Goal: Task Accomplishment & Management: Use online tool/utility

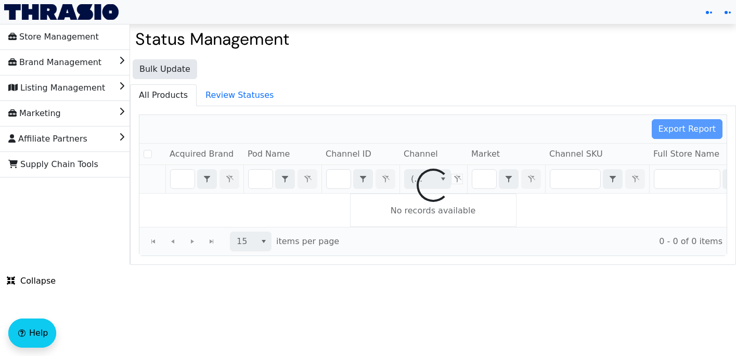
checkbox input "false"
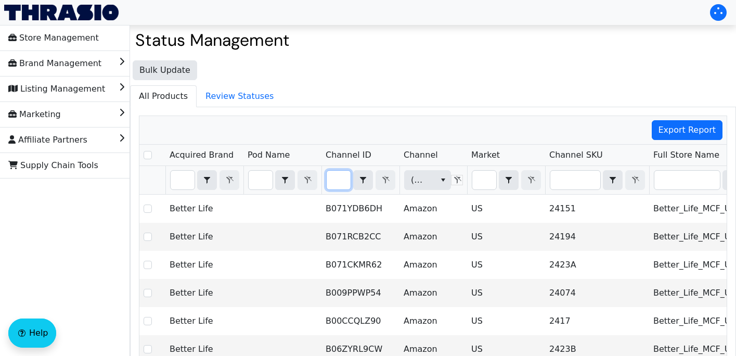
click at [340, 183] on input "Filter" at bounding box center [339, 180] width 24 height 19
click at [572, 186] on input "Filter" at bounding box center [576, 180] width 50 height 19
type input "AOR-PET-CITENZ128-1"
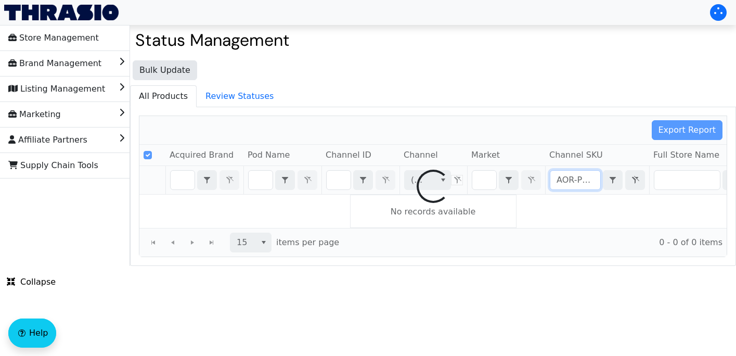
scroll to position [0, 50]
checkbox input "false"
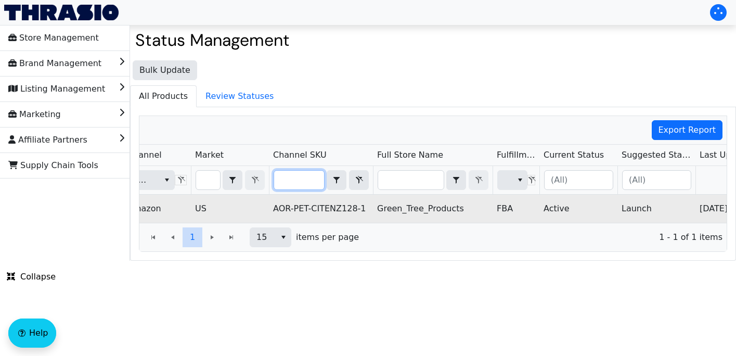
scroll to position [0, 354]
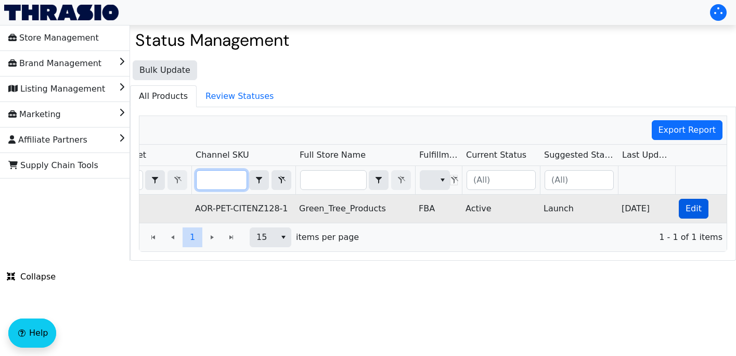
type input "AOR-PET-CITENZ128-1"
click at [702, 206] on button "Edit" at bounding box center [694, 209] width 30 height 20
checkbox input "true"
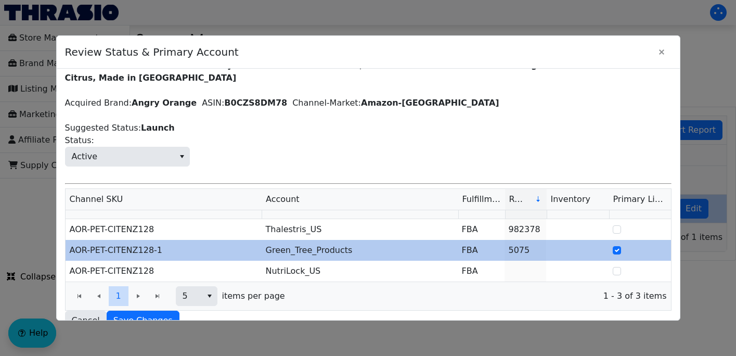
scroll to position [24, 0]
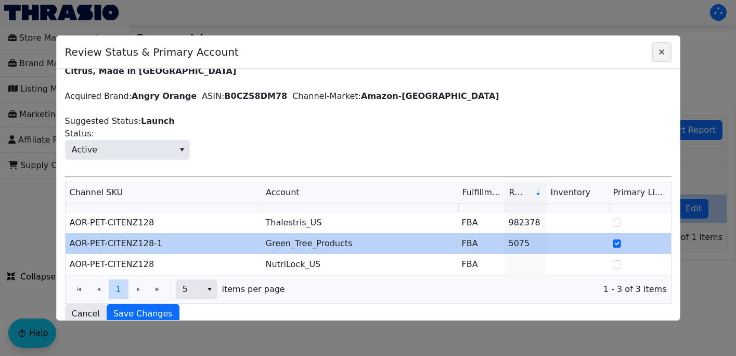
click at [663, 52] on icon "Close" at bounding box center [662, 52] width 12 height 8
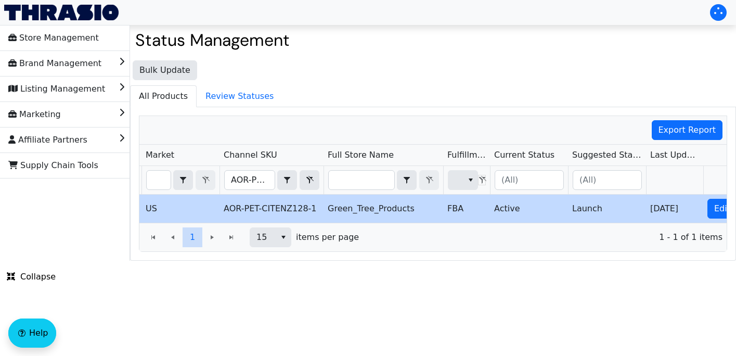
scroll to position [0, 0]
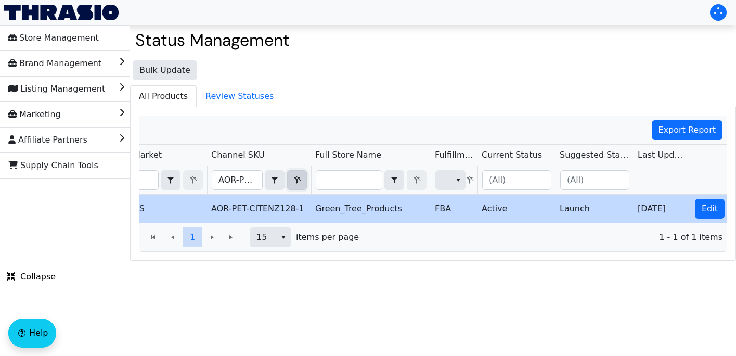
click at [297, 176] on icon "Filter" at bounding box center [297, 180] width 7 height 8
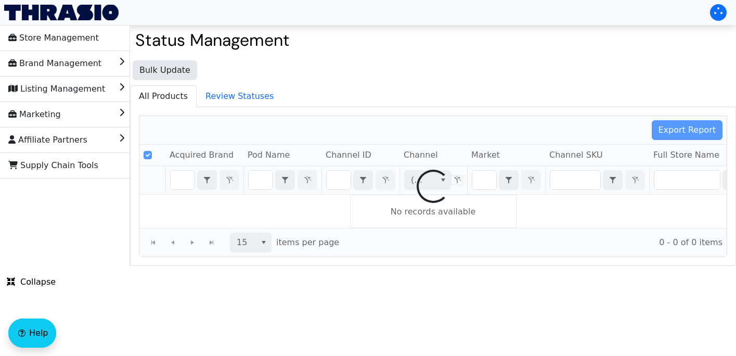
click at [559, 177] on div at bounding box center [433, 186] width 588 height 141
checkbox input "false"
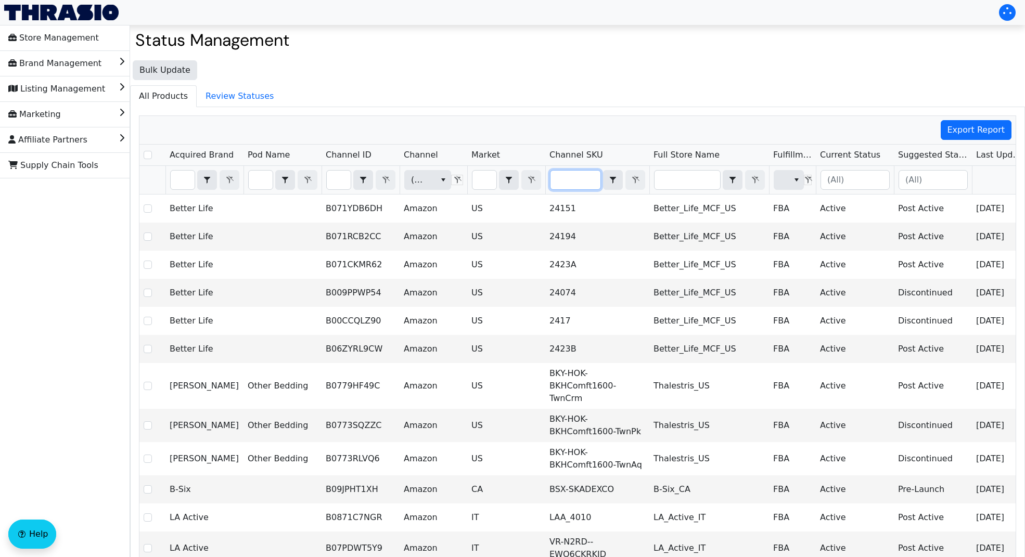
click at [568, 186] on input "Filter" at bounding box center [576, 180] width 50 height 19
type input "AOR-PET-RTU24-2PK"
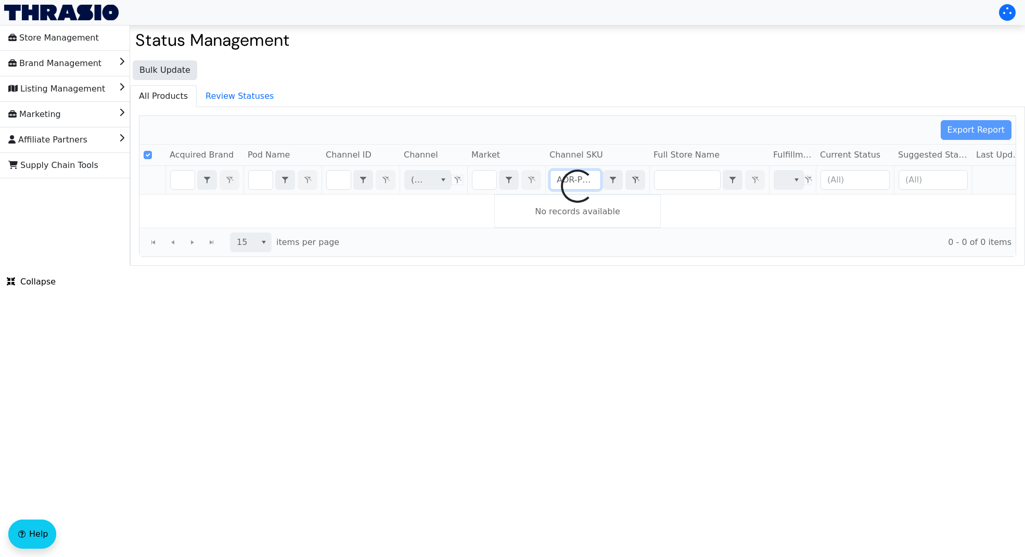
scroll to position [0, 46]
checkbox input "false"
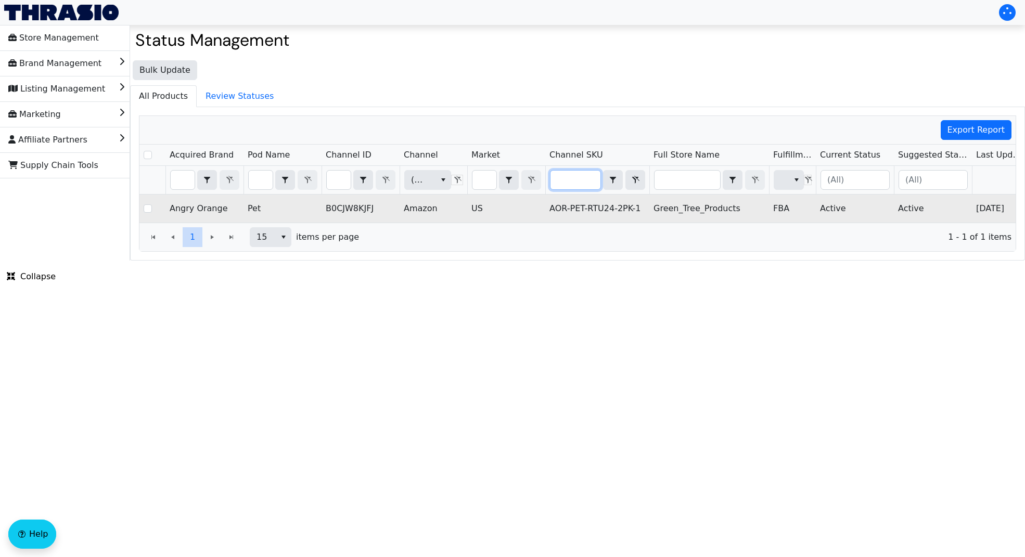
type input "AOR-PET-RTU24-2PK"
click at [736, 213] on td "Green_Tree_Products" at bounding box center [709, 209] width 120 height 28
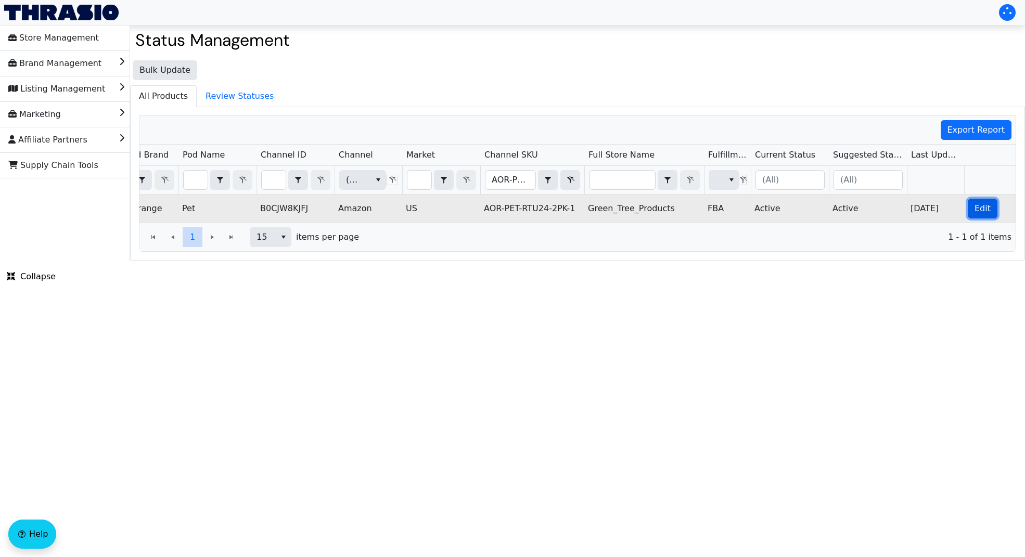
click at [736, 206] on span "Edit" at bounding box center [983, 208] width 16 height 12
checkbox input "true"
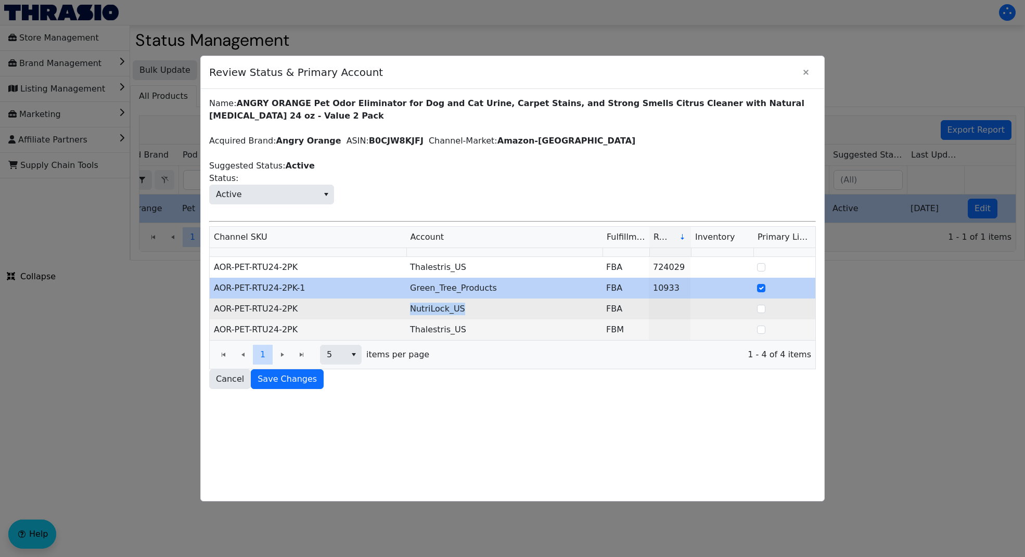
drag, startPoint x: 470, startPoint y: 309, endPoint x: 403, endPoint y: 312, distance: 66.7
click at [403, 312] on tr "AOR-PET-RTU24-2PK NutriLock_US FBA" at bounding box center [513, 309] width 606 height 21
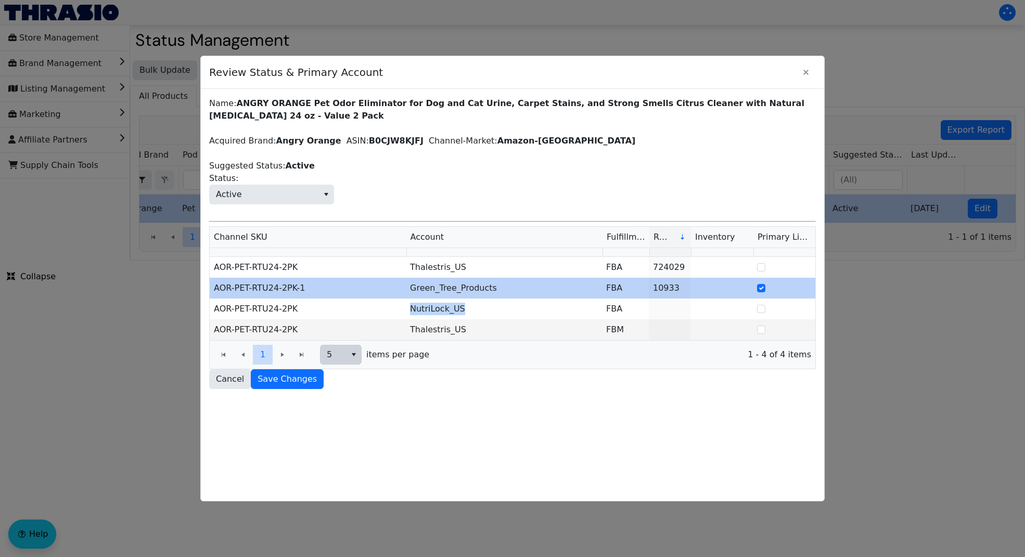
copy tr "NutriLock_US"
click at [308, 330] on td "AOR-PET-RTU24-2PK" at bounding box center [308, 330] width 196 height 21
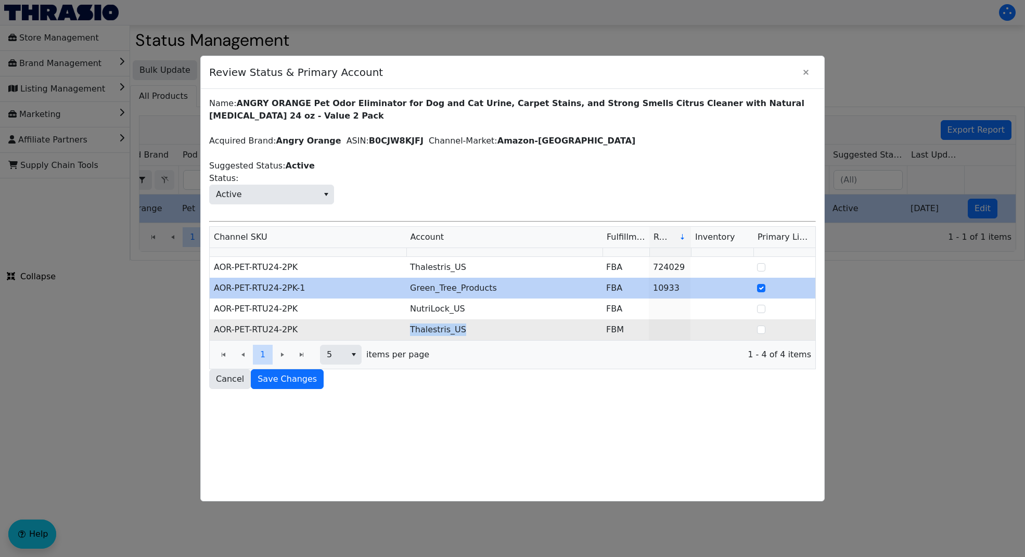
drag, startPoint x: 475, startPoint y: 332, endPoint x: 398, endPoint y: 330, distance: 77.0
click at [398, 330] on tr "AOR-PET-RTU24-2PK Thalestris_US FBM" at bounding box center [513, 330] width 606 height 21
copy tr "Thalestris_US"
click at [340, 286] on td "AOR-PET-RTU24-2PK-1" at bounding box center [308, 288] width 196 height 21
drag, startPoint x: 506, startPoint y: 291, endPoint x: 400, endPoint y: 287, distance: 106.8
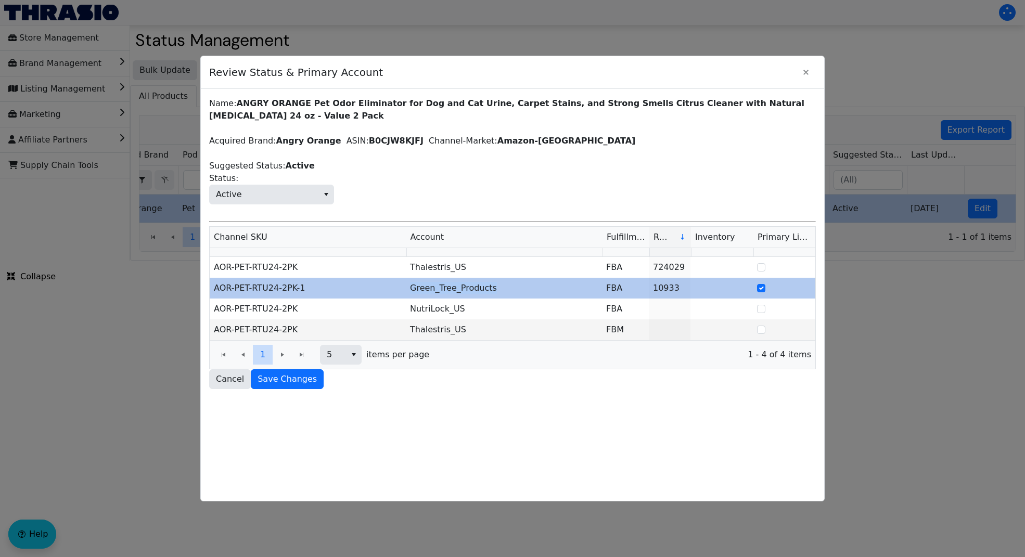
click at [400, 287] on tr "AOR-PET-RTU24-2PK-1 Green_Tree_Products FBA 10933" at bounding box center [513, 288] width 606 height 21
copy tr "Green_Tree_Products"
click at [736, 75] on icon "Close" at bounding box center [806, 72] width 12 height 8
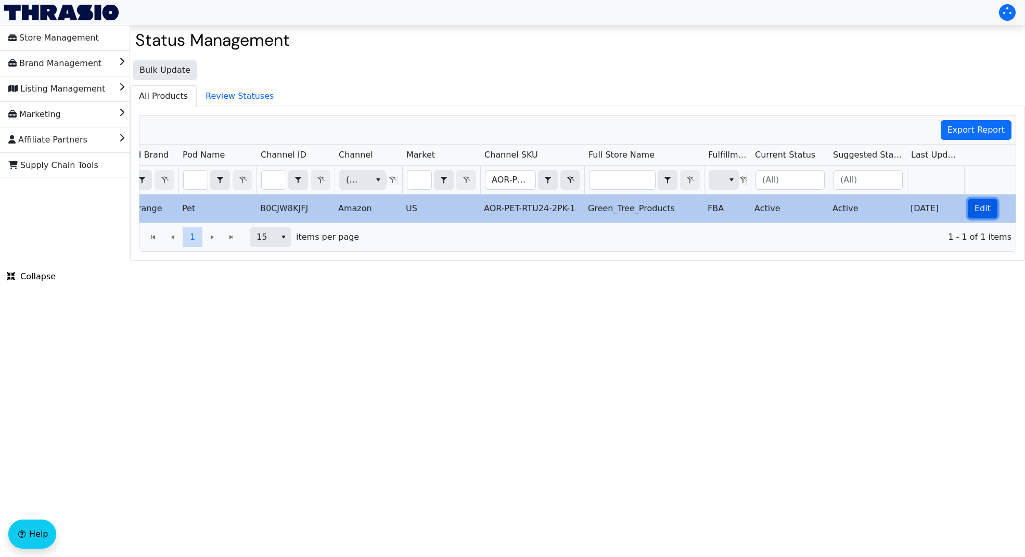
click at [736, 199] on button "Edit" at bounding box center [983, 209] width 30 height 20
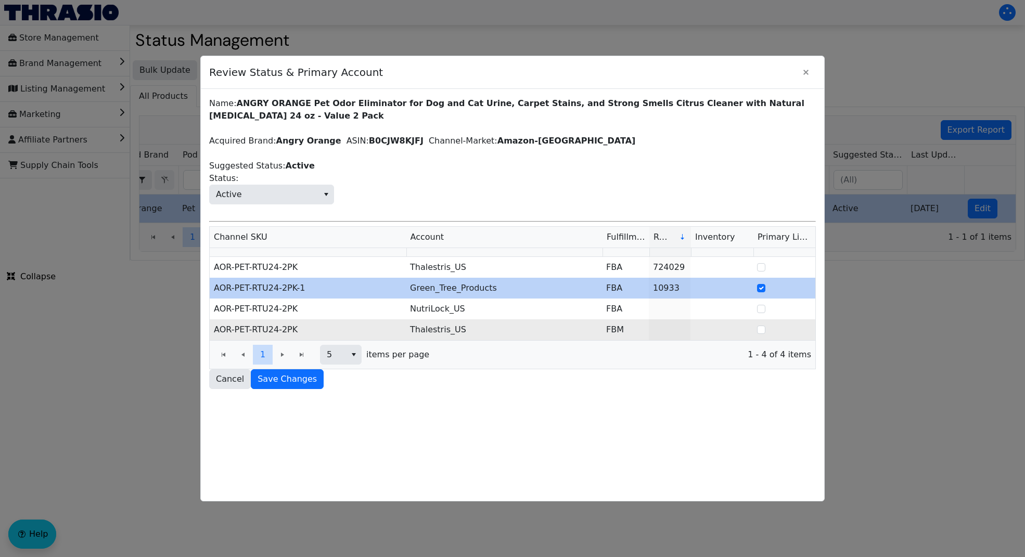
click at [458, 334] on td "Thalestris_US" at bounding box center [504, 330] width 196 height 21
drag, startPoint x: 465, startPoint y: 332, endPoint x: 407, endPoint y: 332, distance: 57.8
click at [407, 332] on td "Thalestris_US" at bounding box center [504, 330] width 196 height 21
copy td "Thalestris_US"
click at [436, 355] on div "Name: ANGRY ORANGE Pet Odor Eliminator for Dog and Cat Urine, Carpet Stains, an…" at bounding box center [512, 295] width 623 height 412
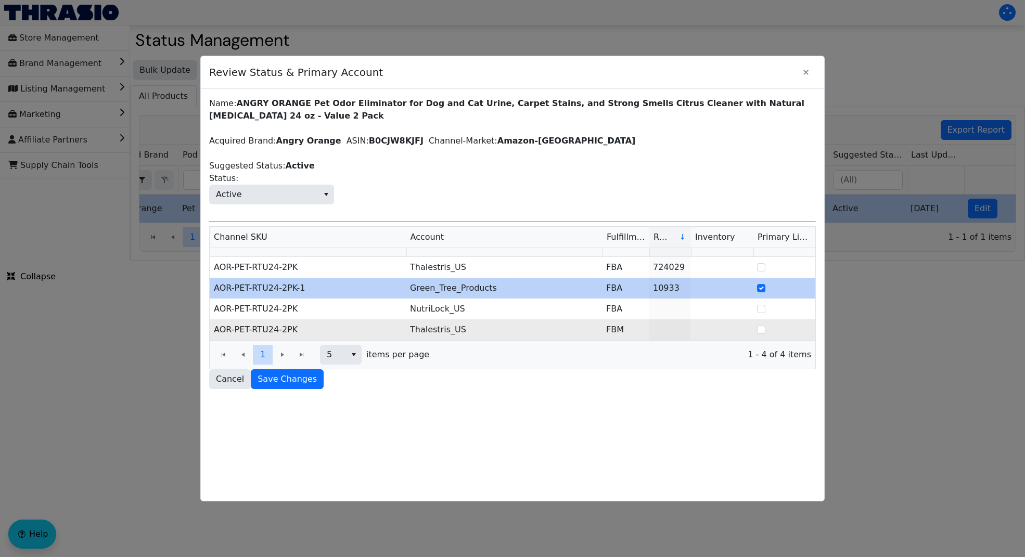
click at [304, 330] on td "AOR-PET-RTU24-2PK" at bounding box center [308, 330] width 196 height 21
click at [299, 331] on td "AOR-PET-RTU24-2PK" at bounding box center [308, 330] width 196 height 21
drag, startPoint x: 301, startPoint y: 331, endPoint x: 217, endPoint y: 332, distance: 83.8
click at [217, 332] on td "AOR-PET-RTU24-2PK" at bounding box center [308, 330] width 196 height 21
copy td "OR-PET-RTU24-2PK"
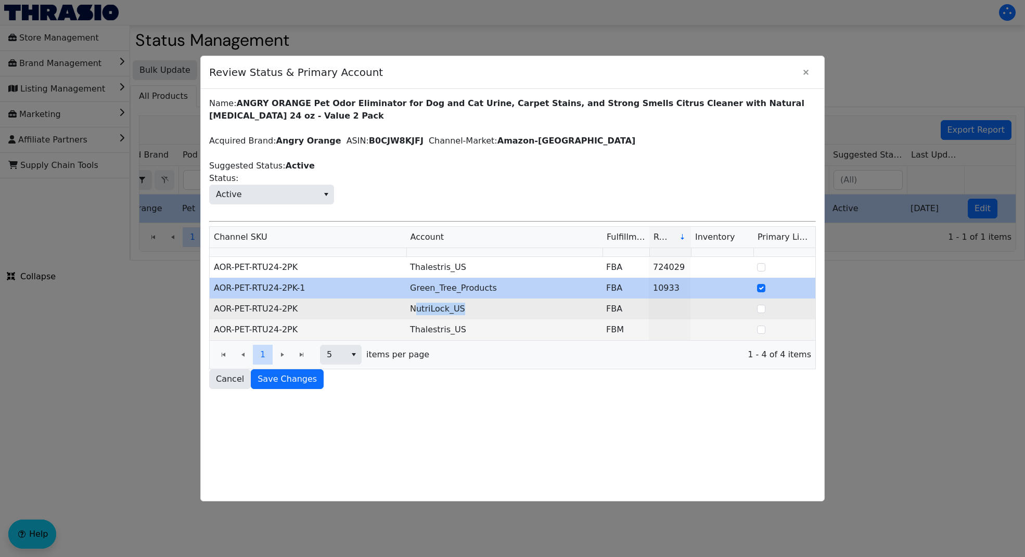
drag, startPoint x: 467, startPoint y: 312, endPoint x: 413, endPoint y: 312, distance: 54.6
click at [413, 312] on td "NutriLock_US" at bounding box center [504, 309] width 196 height 21
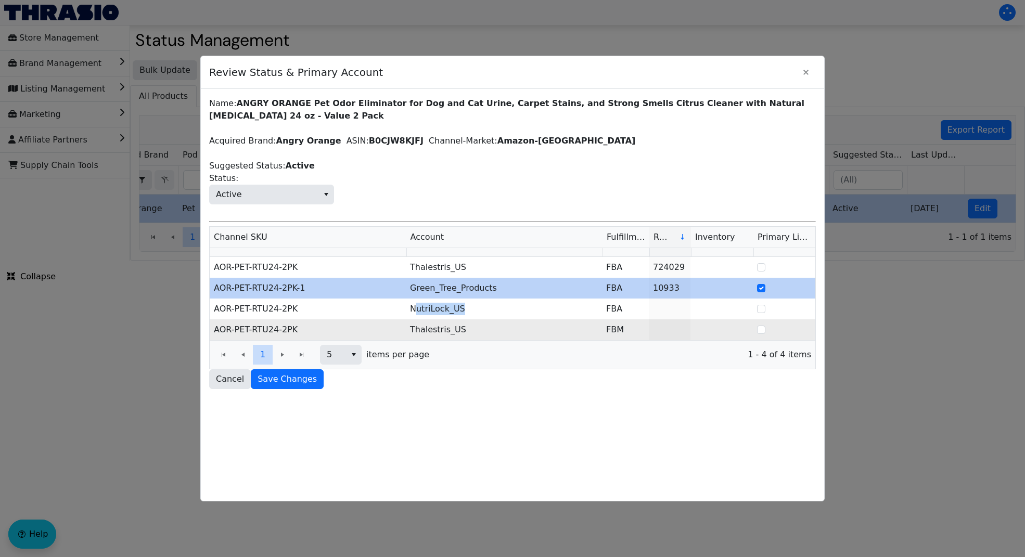
copy td "utriLock_US"
click at [456, 335] on td "Thalestris_US" at bounding box center [504, 330] width 196 height 21
drag, startPoint x: 475, startPoint y: 335, endPoint x: 416, endPoint y: 332, distance: 58.4
click at [416, 332] on td "Thalestris_US" at bounding box center [504, 330] width 196 height 21
copy td "halestris_US"
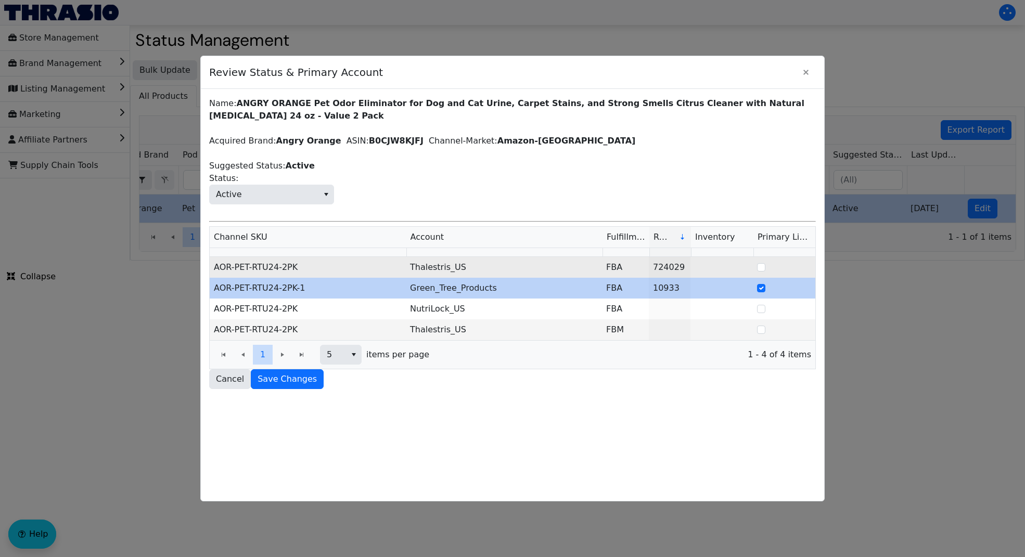
click at [309, 272] on td "AOR-PET-RTU24-2PK" at bounding box center [308, 267] width 196 height 21
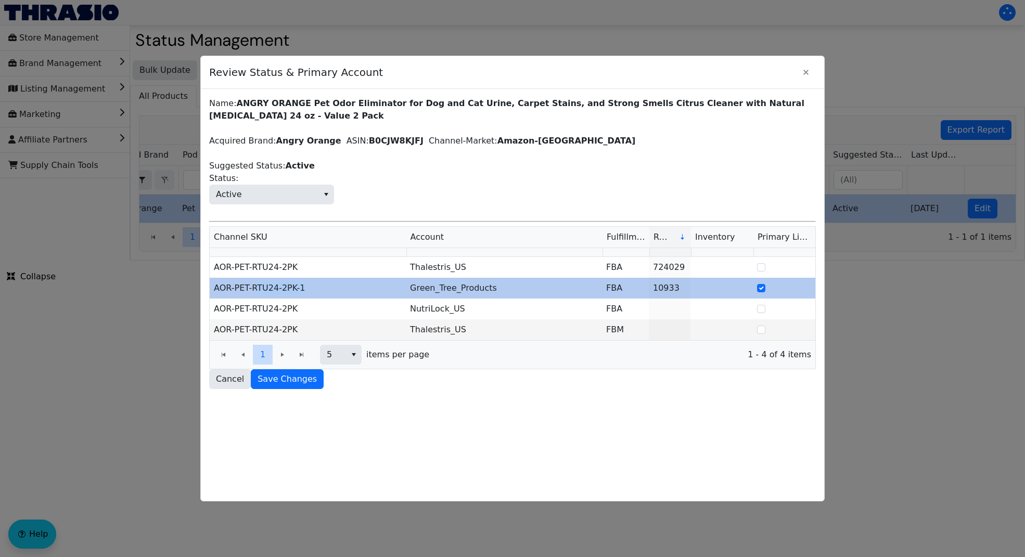
drag, startPoint x: 309, startPoint y: 285, endPoint x: 260, endPoint y: 286, distance: 48.9
click at [260, 286] on td "AOR-PET-RTU24-2PK-1" at bounding box center [308, 288] width 196 height 21
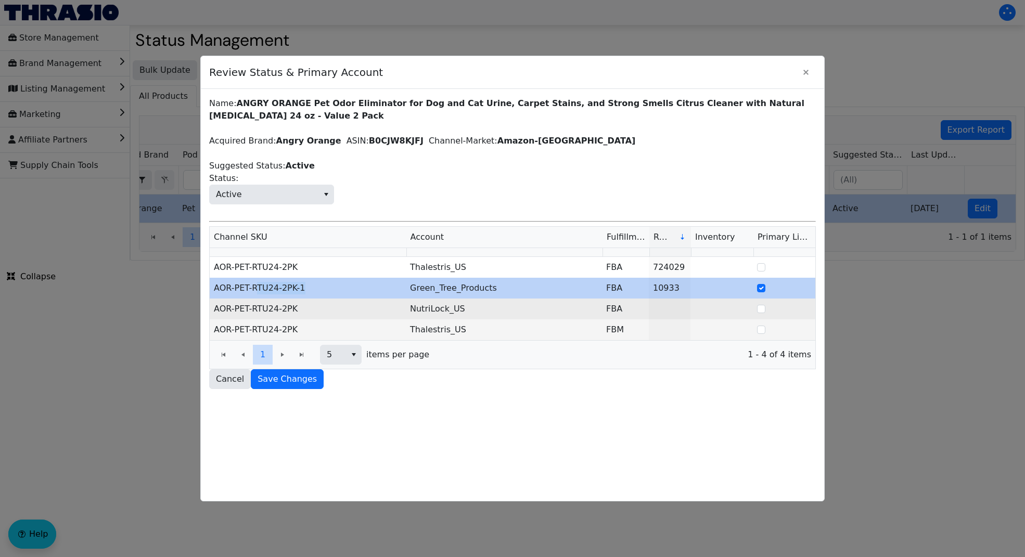
copy td "TU24-2PK-1"
click at [376, 306] on td "AOR-PET-RTU24-2PK" at bounding box center [308, 309] width 196 height 21
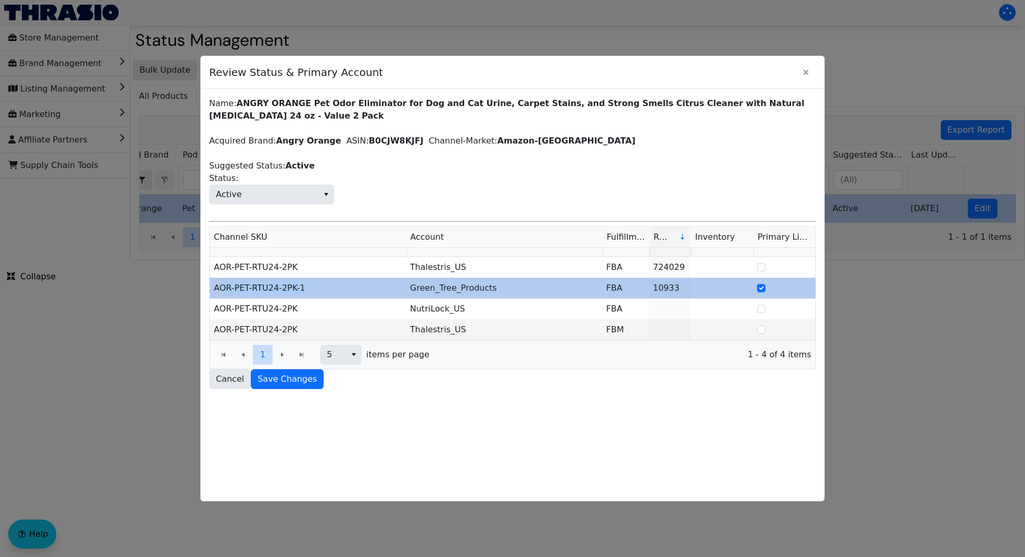
drag, startPoint x: 312, startPoint y: 291, endPoint x: 216, endPoint y: 287, distance: 95.3
click at [216, 287] on td "AOR-PET-RTU24-2PK-1" at bounding box center [308, 288] width 196 height 21
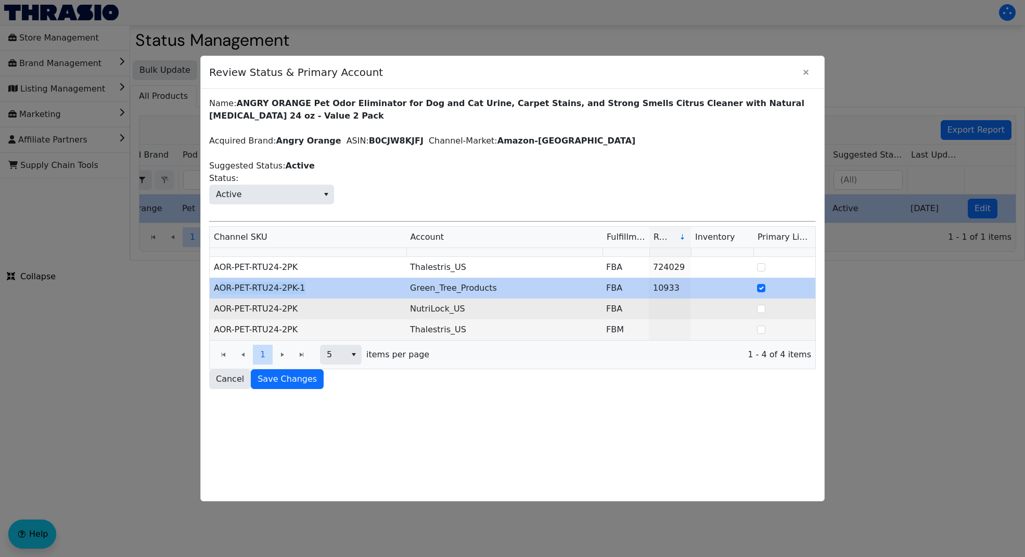
copy td "OR-PET-RTU24-2PK-1"
click at [326, 308] on td "AOR-PET-RTU24-2PK" at bounding box center [308, 309] width 196 height 21
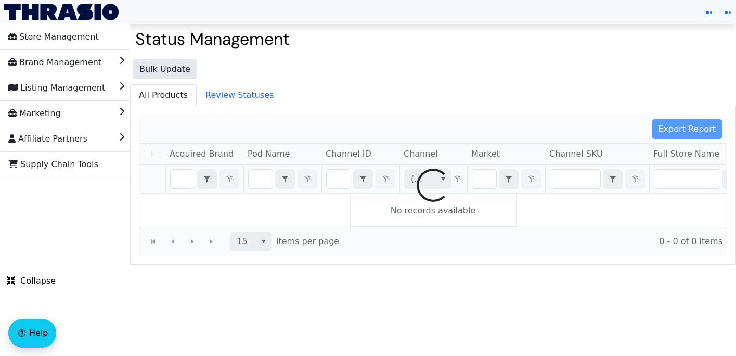
checkbox input "false"
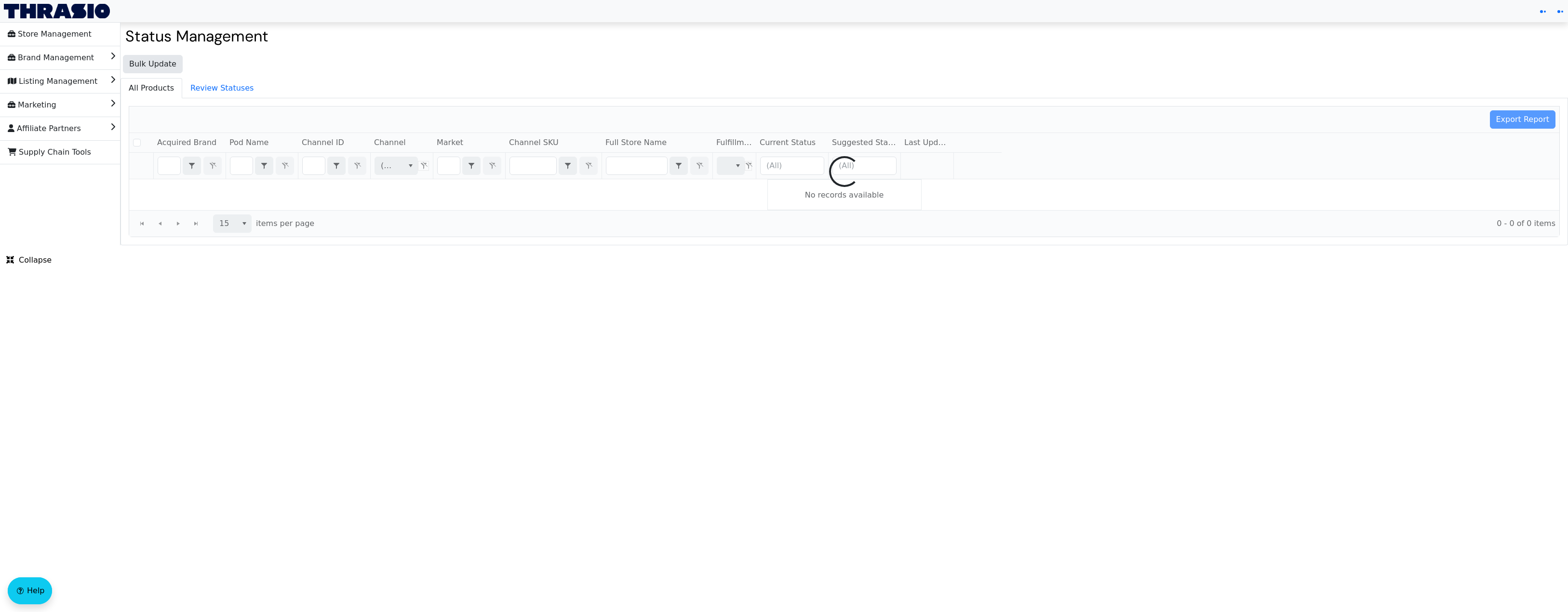
checkbox input "false"
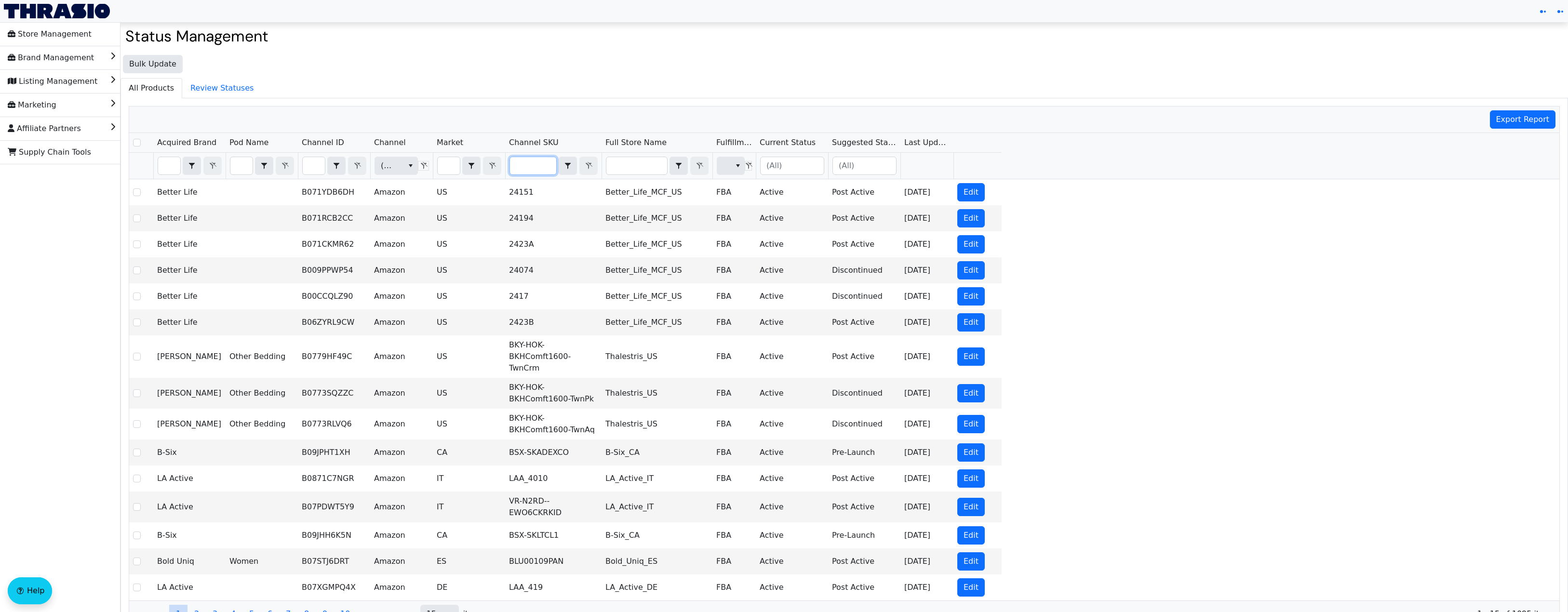
click at [532, 166] on input "Filter" at bounding box center [533, 166] width 46 height 18
type input "AOR-PET-CITENZ128-1"
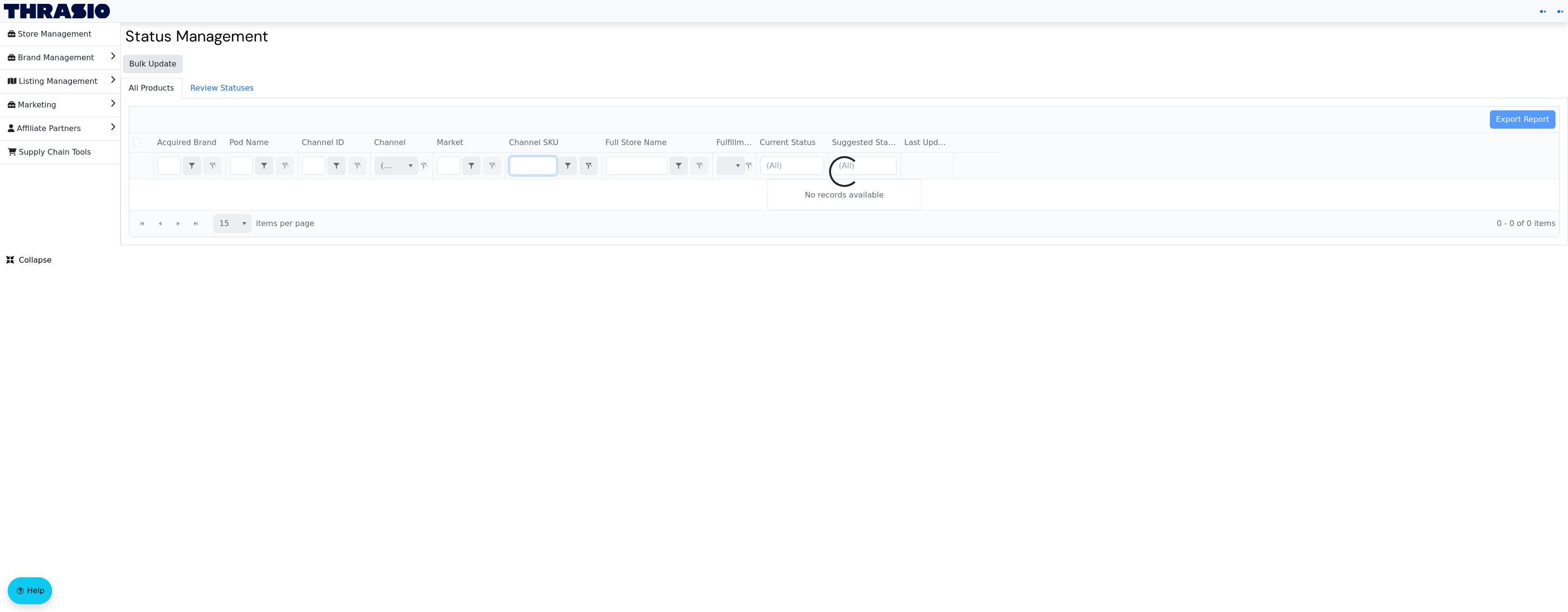
checkbox input "false"
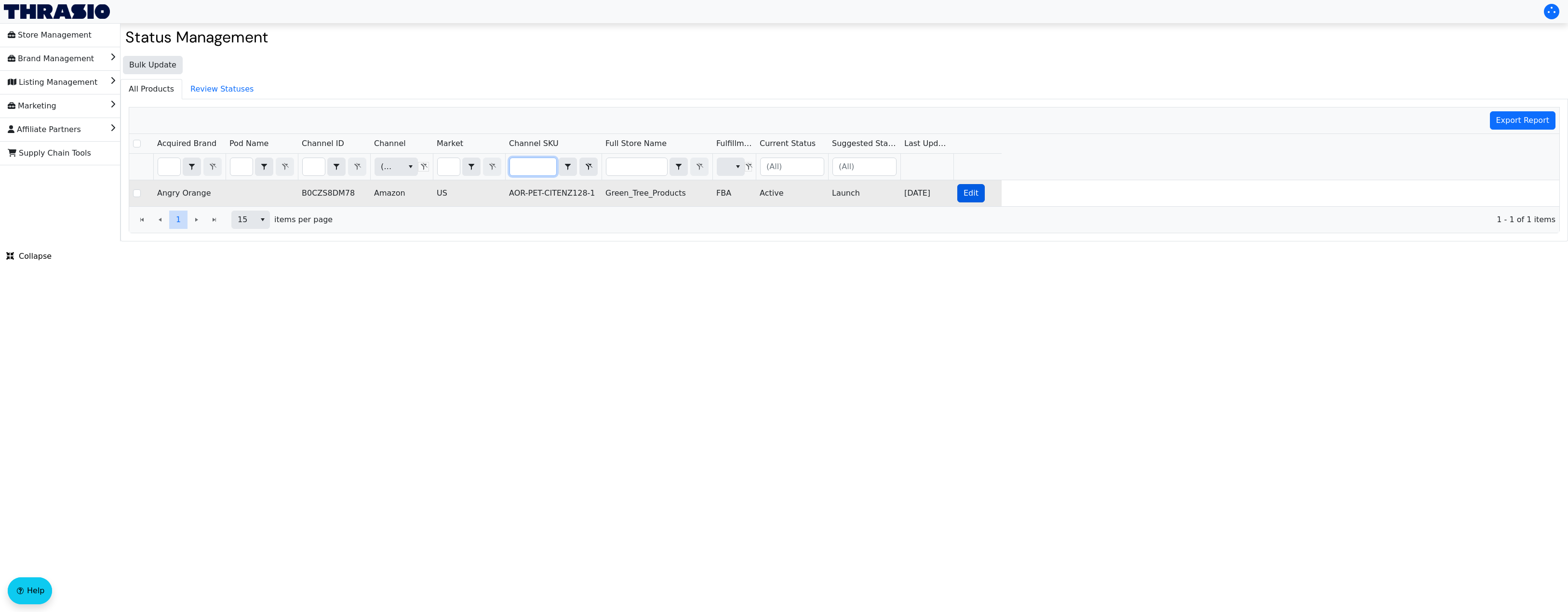
type input "AOR-PET-CITENZ128-1"
click at [978, 192] on button "Edit" at bounding box center [972, 194] width 28 height 19
checkbox input "true"
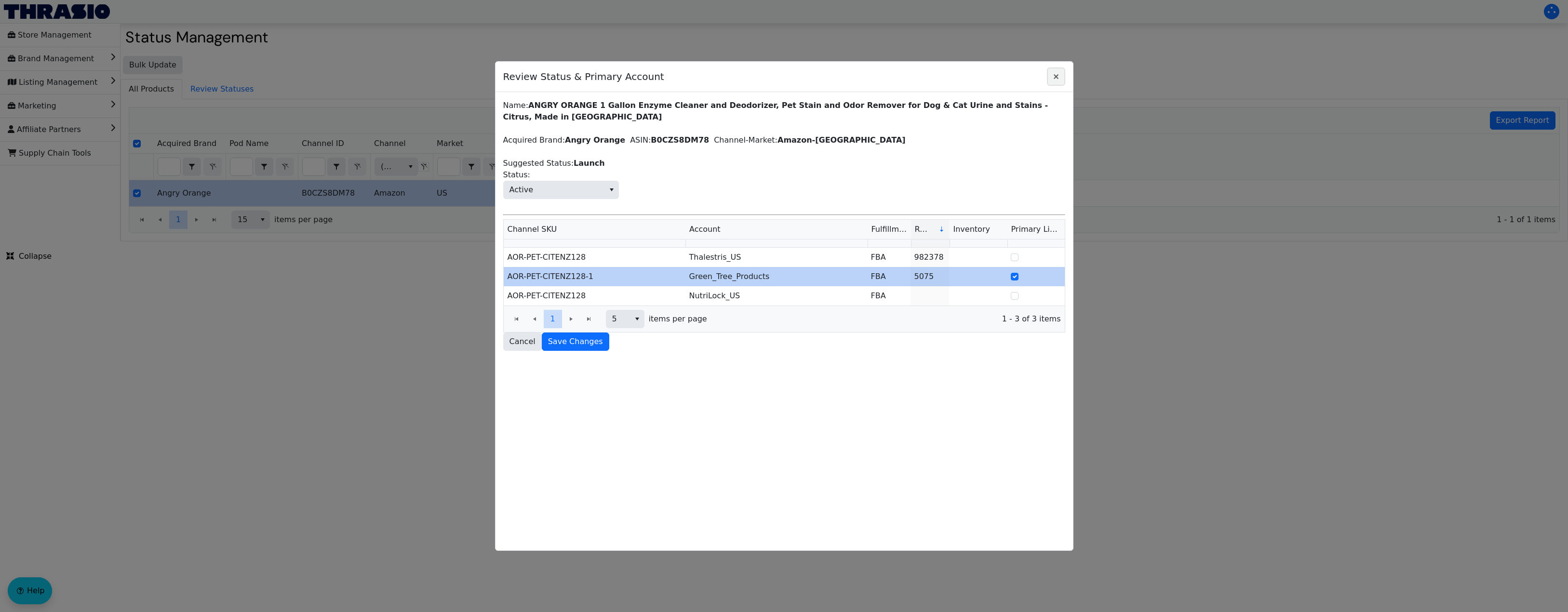
click at [1057, 78] on icon "Close" at bounding box center [1056, 77] width 11 height 7
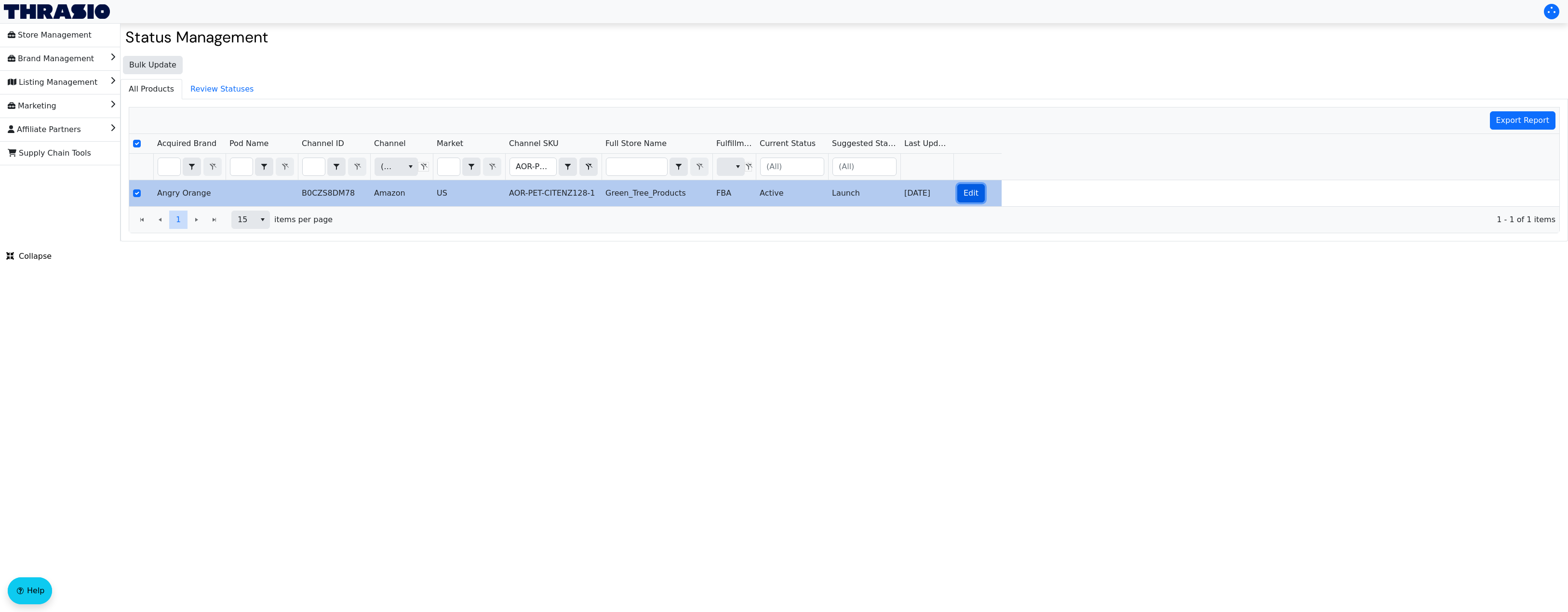
click at [969, 190] on span "Edit" at bounding box center [971, 193] width 15 height 11
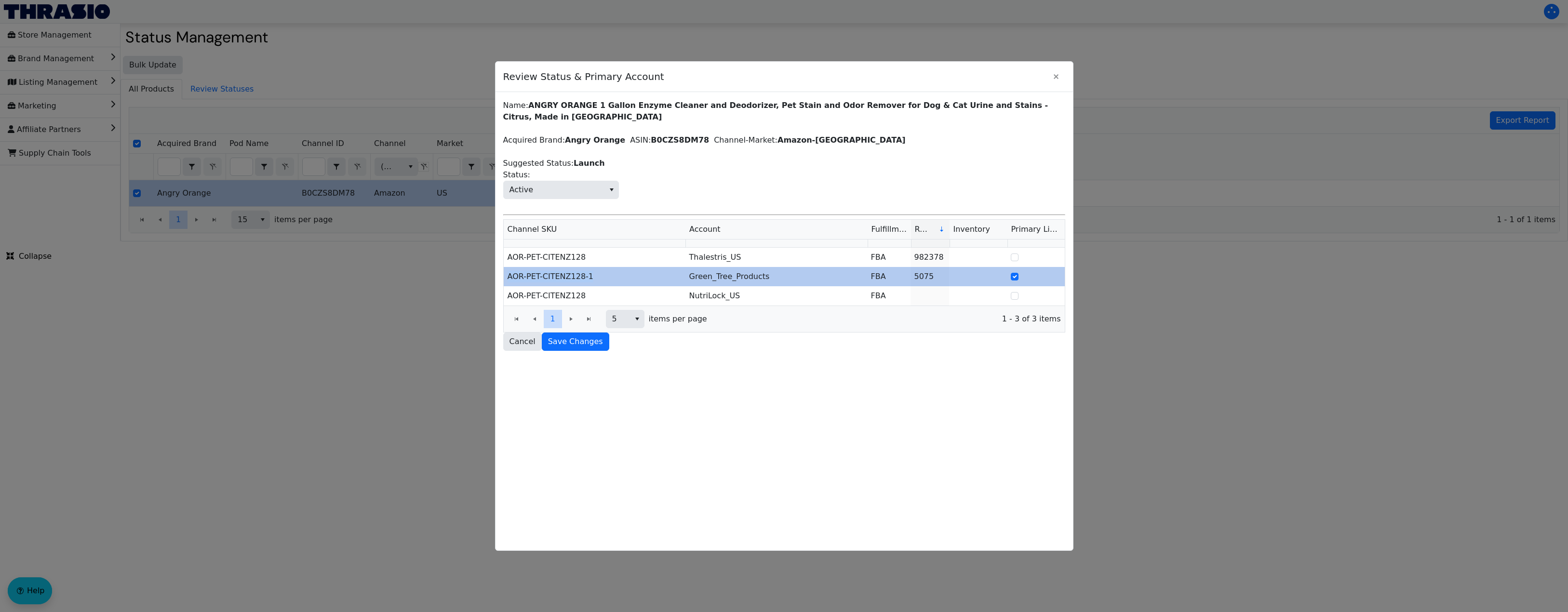
drag, startPoint x: 593, startPoint y: 267, endPoint x: 508, endPoint y: 265, distance: 85.0
click at [508, 267] on td "AOR-PET-CITENZ128-1" at bounding box center [595, 276] width 182 height 19
click at [581, 269] on td "AOR-PET-CITENZ128-1" at bounding box center [595, 276] width 182 height 19
drag, startPoint x: 595, startPoint y: 269, endPoint x: 508, endPoint y: 269, distance: 87.0
click at [508, 269] on td "AOR-PET-CITENZ128-1" at bounding box center [595, 276] width 182 height 19
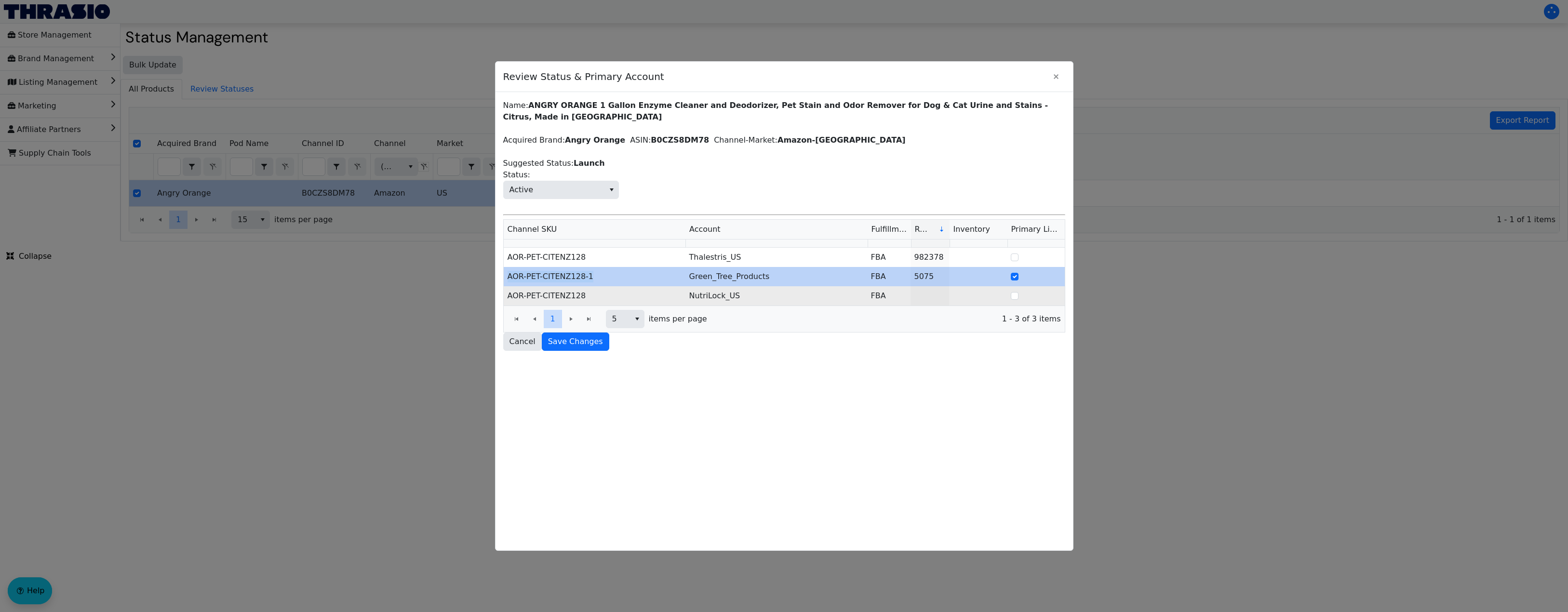
copy td "AOR-PET-CITENZ128-1"
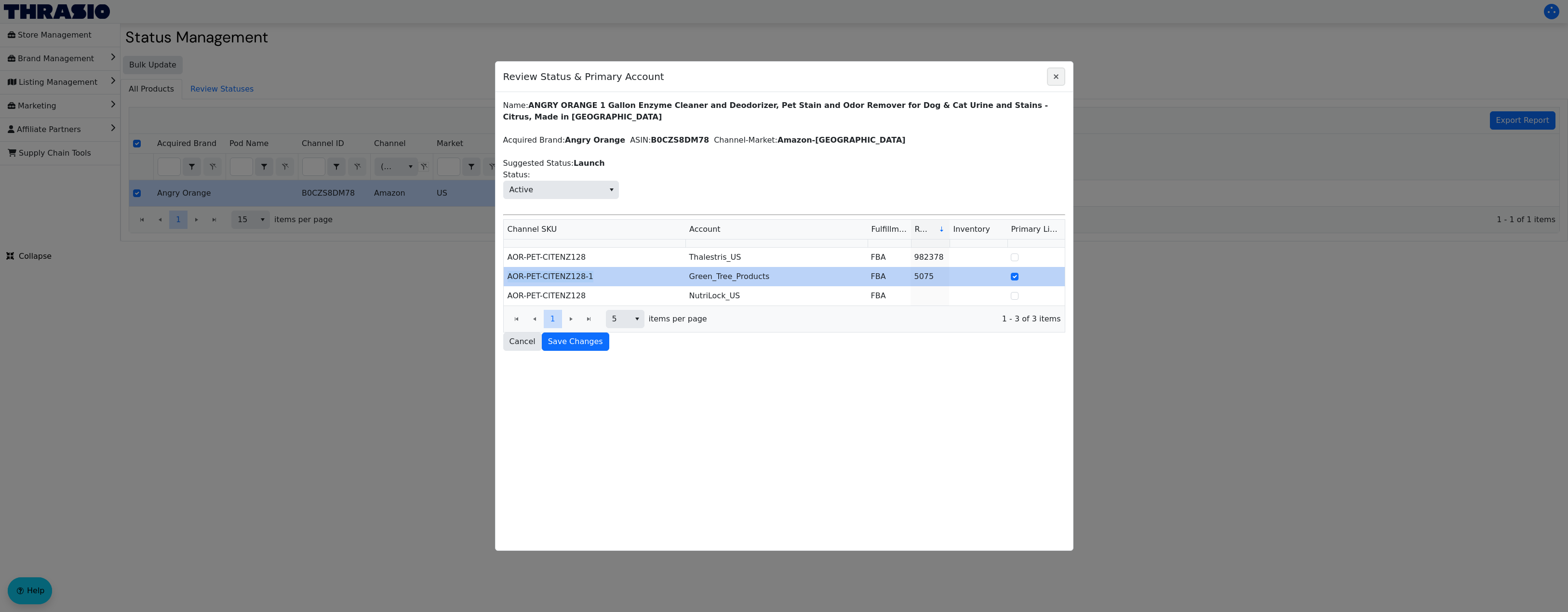
click at [1057, 80] on icon "Close" at bounding box center [1056, 77] width 11 height 7
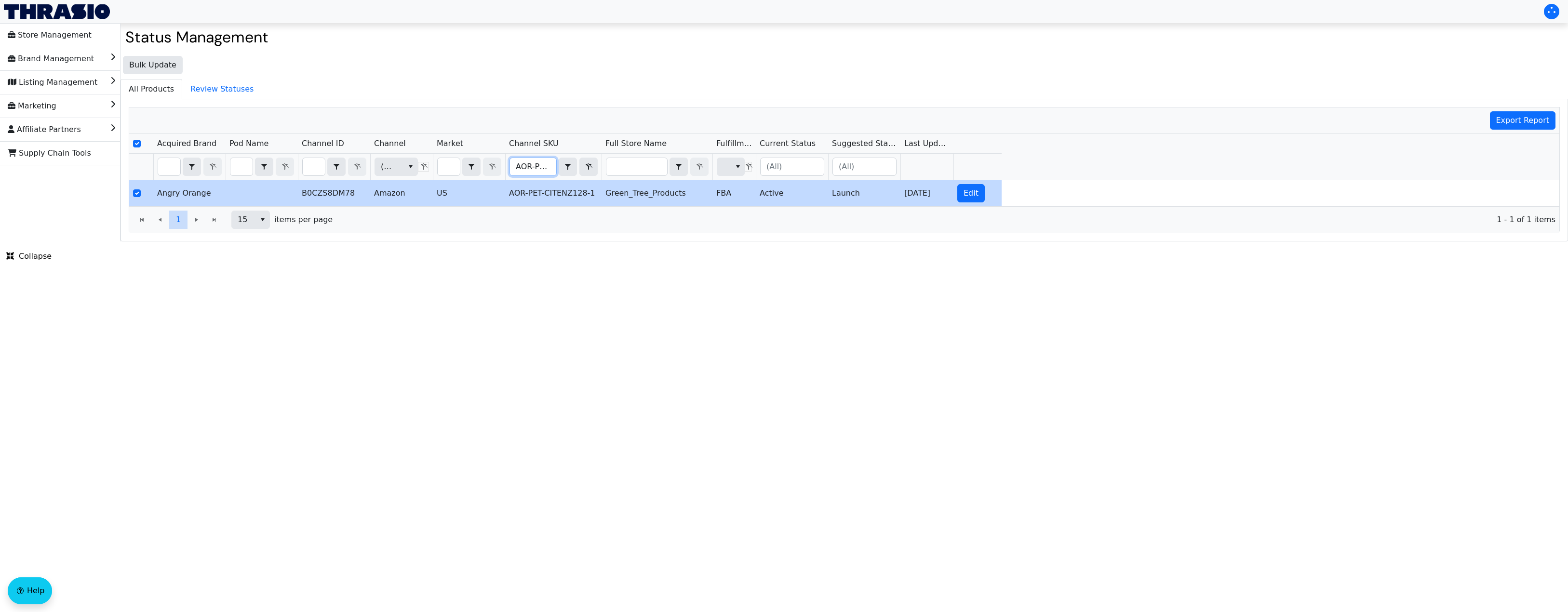
click at [518, 165] on input "AOR-PET-CITENZ128-1" at bounding box center [533, 167] width 46 height 18
type input "LED_Basketball"
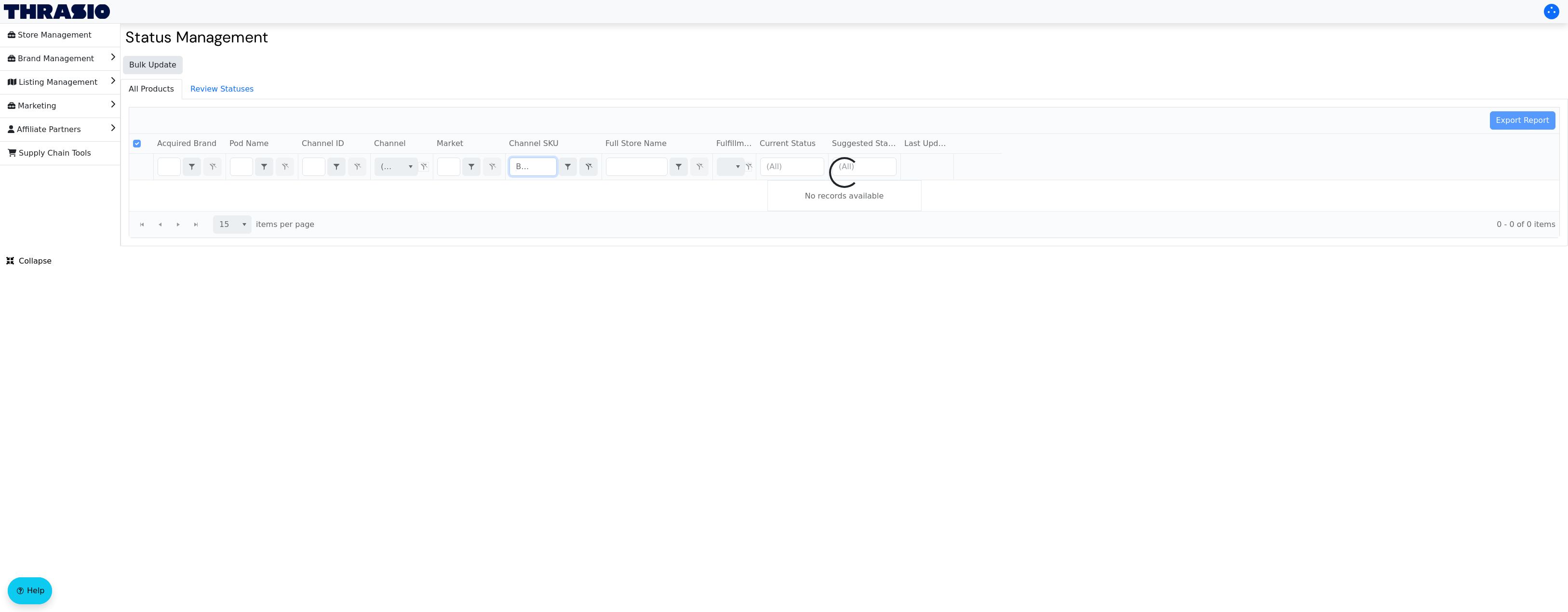
drag, startPoint x: 518, startPoint y: 167, endPoint x: 683, endPoint y: 181, distance: 165.6
click at [683, 181] on div "Export Report Acquired Brand Pod Name Channel ID Channel Market Channel SKU Ful…" at bounding box center [844, 173] width 1431 height 131
checkbox input "false"
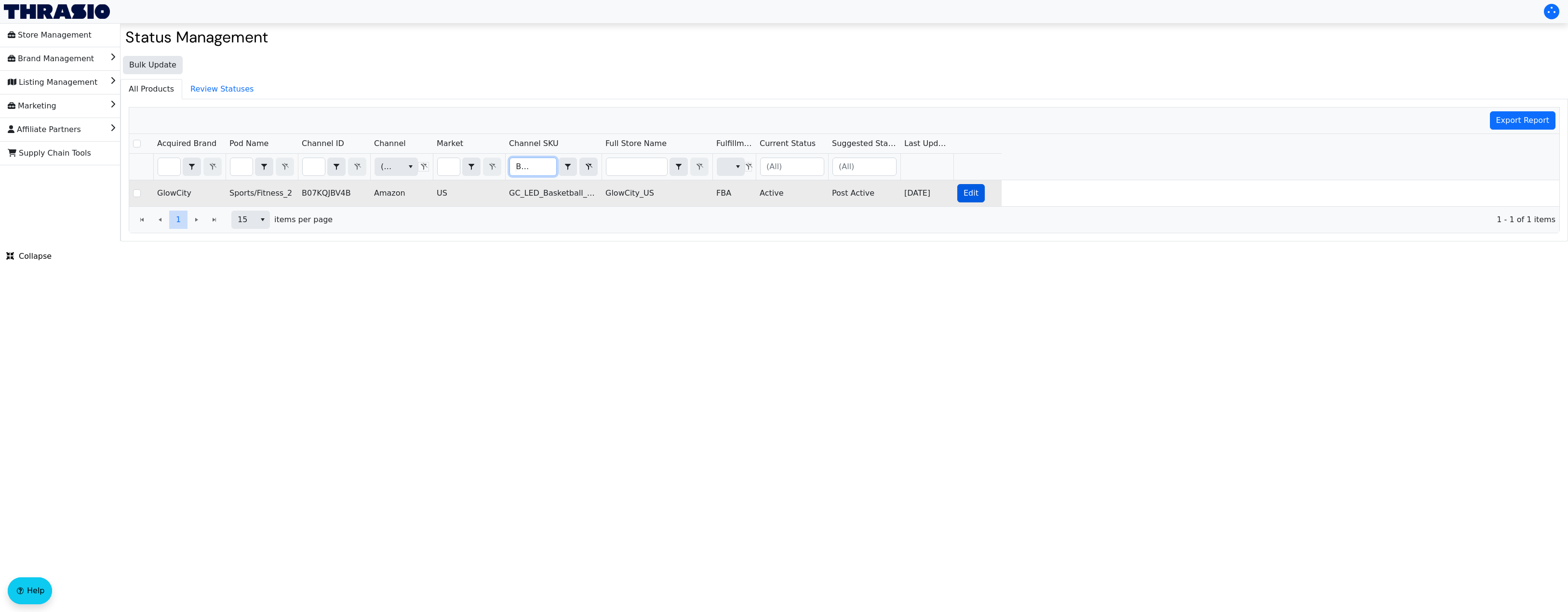
type input "LED_Basketball"
click at [964, 194] on span "Edit" at bounding box center [971, 193] width 15 height 11
checkbox input "true"
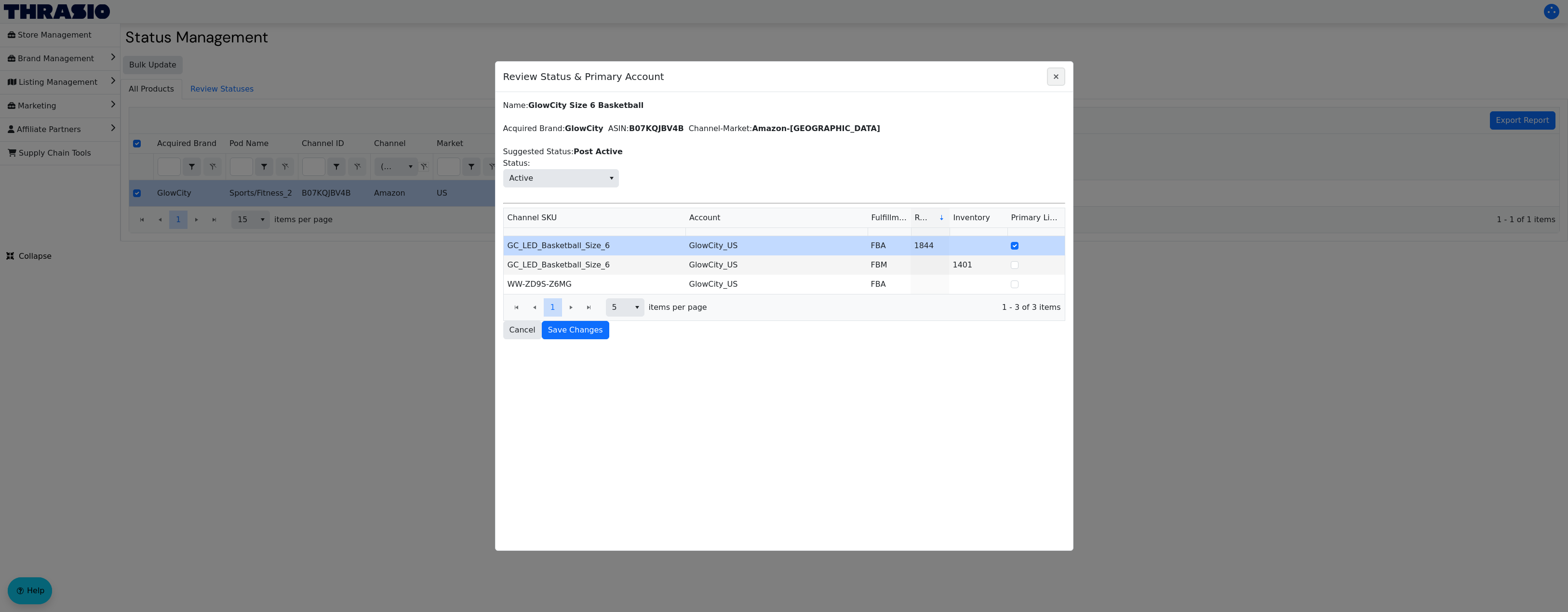
click at [1053, 77] on icon "Close" at bounding box center [1056, 77] width 11 height 7
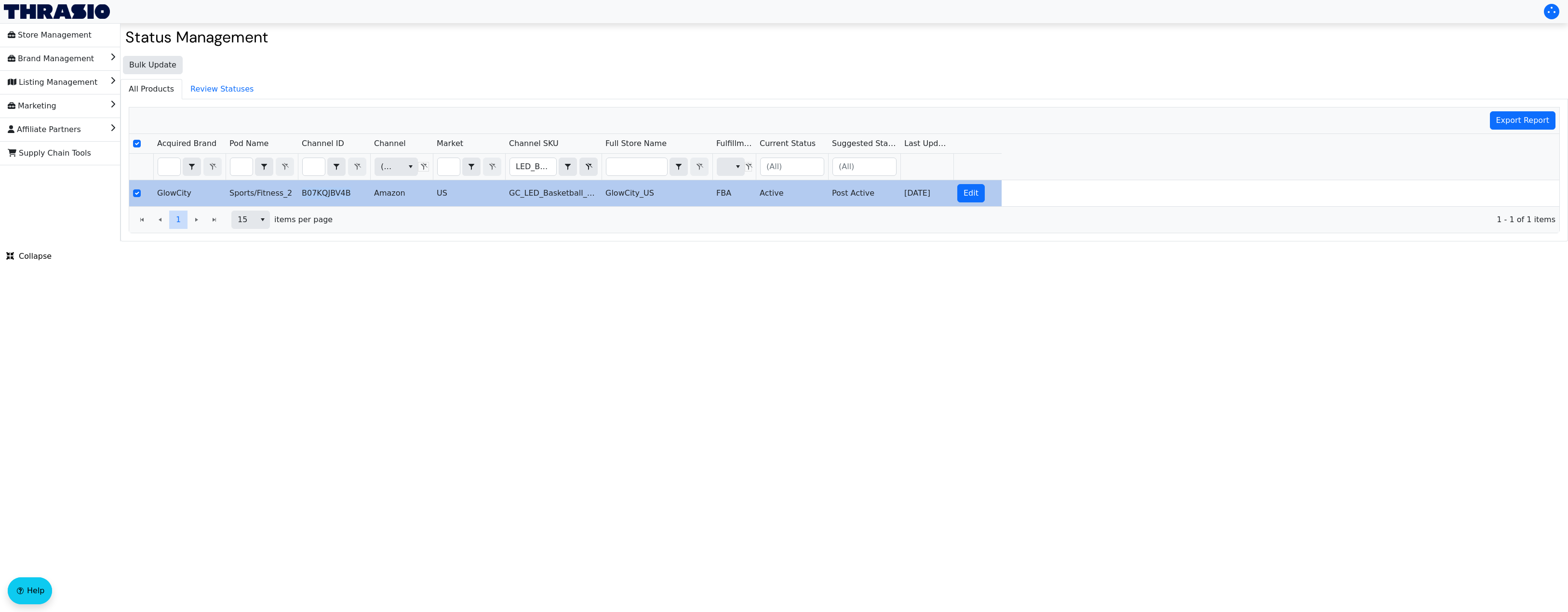
drag, startPoint x: 350, startPoint y: 193, endPoint x: 299, endPoint y: 195, distance: 51.0
click at [299, 195] on td "B07KQJBV4B" at bounding box center [334, 194] width 72 height 26
copy td "B07KQJBV4B"
click at [583, 167] on icon "Filter" at bounding box center [588, 167] width 11 height 7
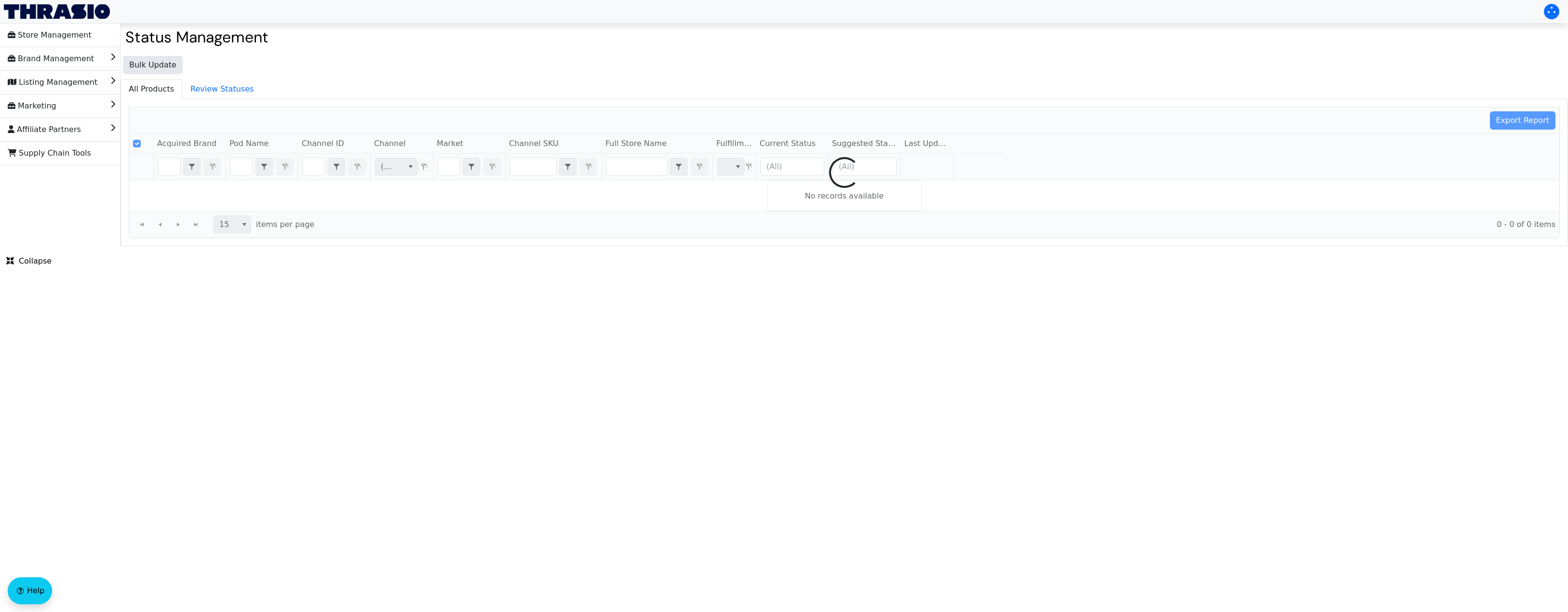
click at [306, 168] on div at bounding box center [844, 172] width 1430 height 131
click at [311, 168] on div at bounding box center [844, 172] width 1430 height 131
click at [309, 166] on div at bounding box center [844, 172] width 1430 height 131
click at [317, 164] on div at bounding box center [844, 172] width 1430 height 131
click at [313, 169] on div at bounding box center [844, 172] width 1430 height 131
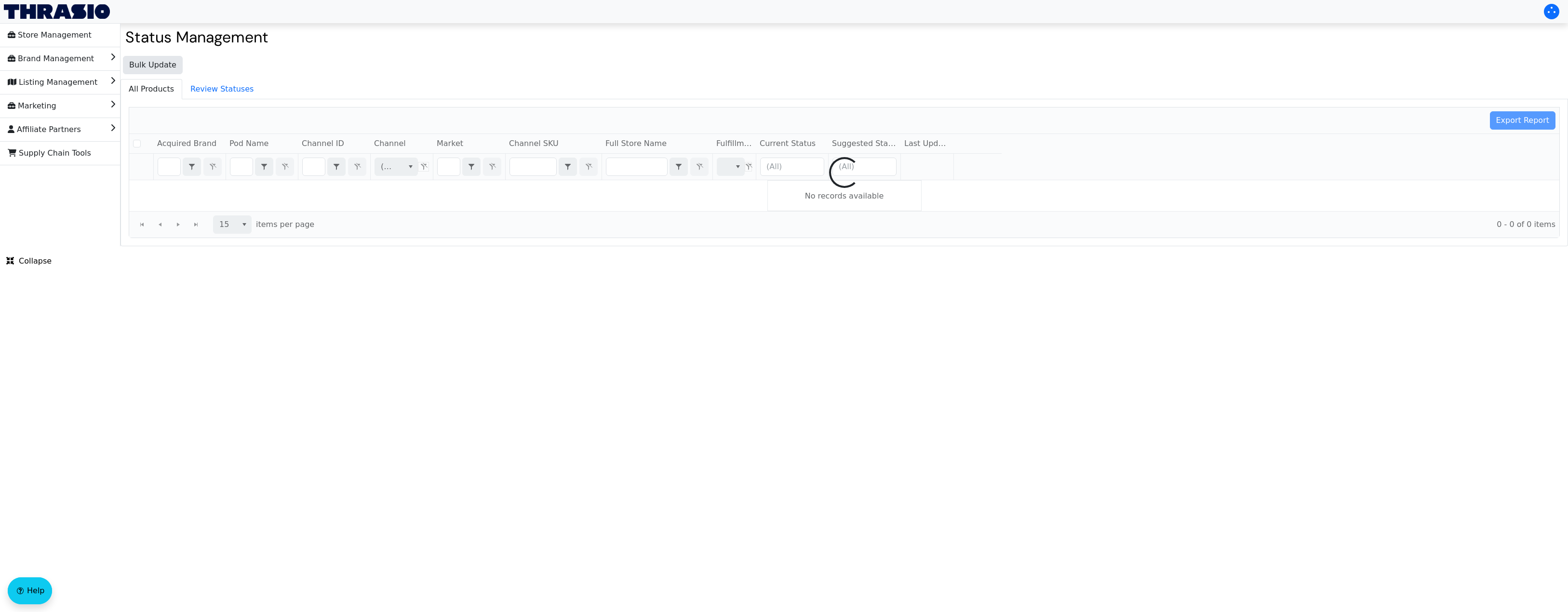
checkbox input "false"
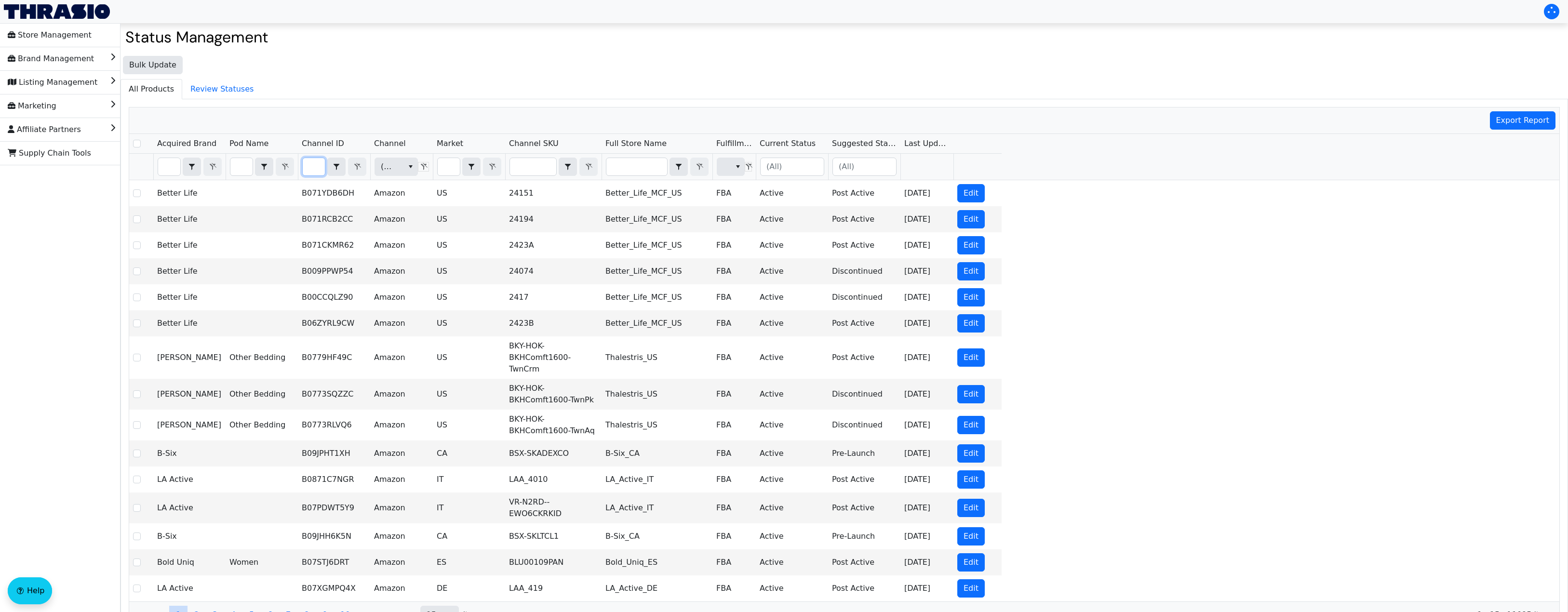
click at [313, 165] on input "Filter" at bounding box center [314, 167] width 22 height 18
type input "B07KQJBV4B"
checkbox input "true"
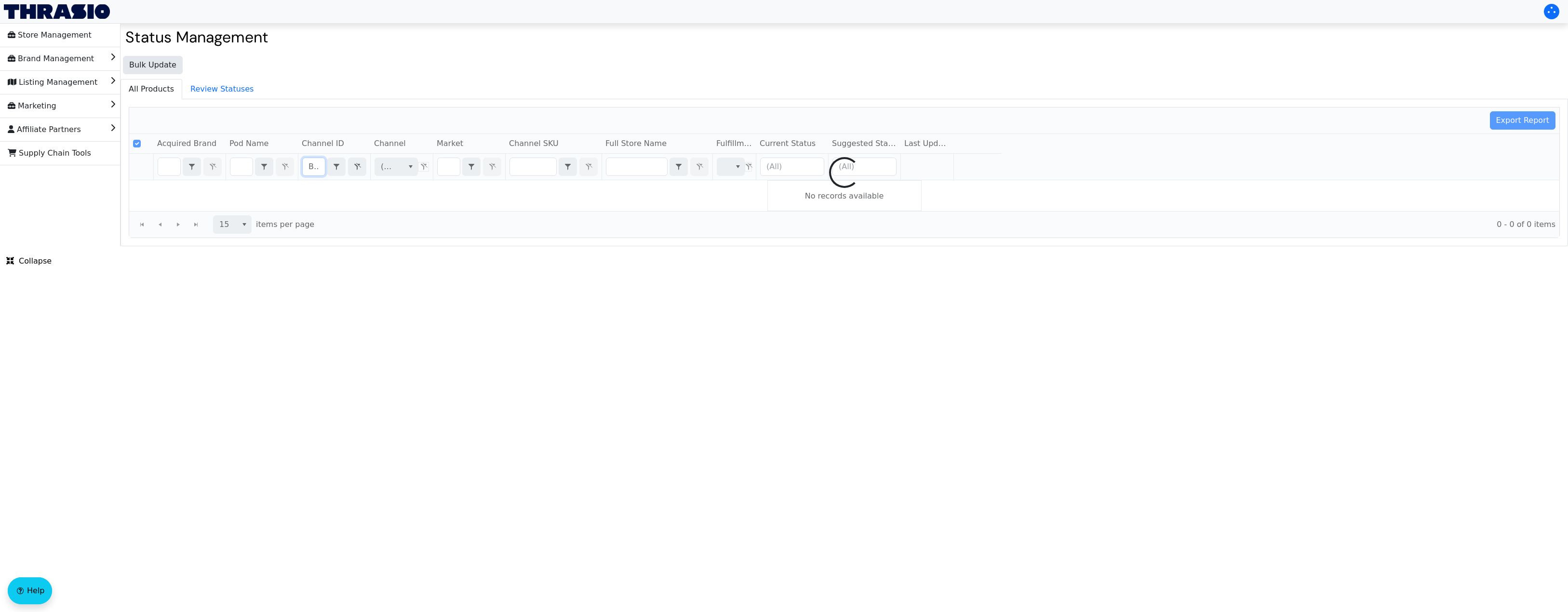
scroll to position [0, 36]
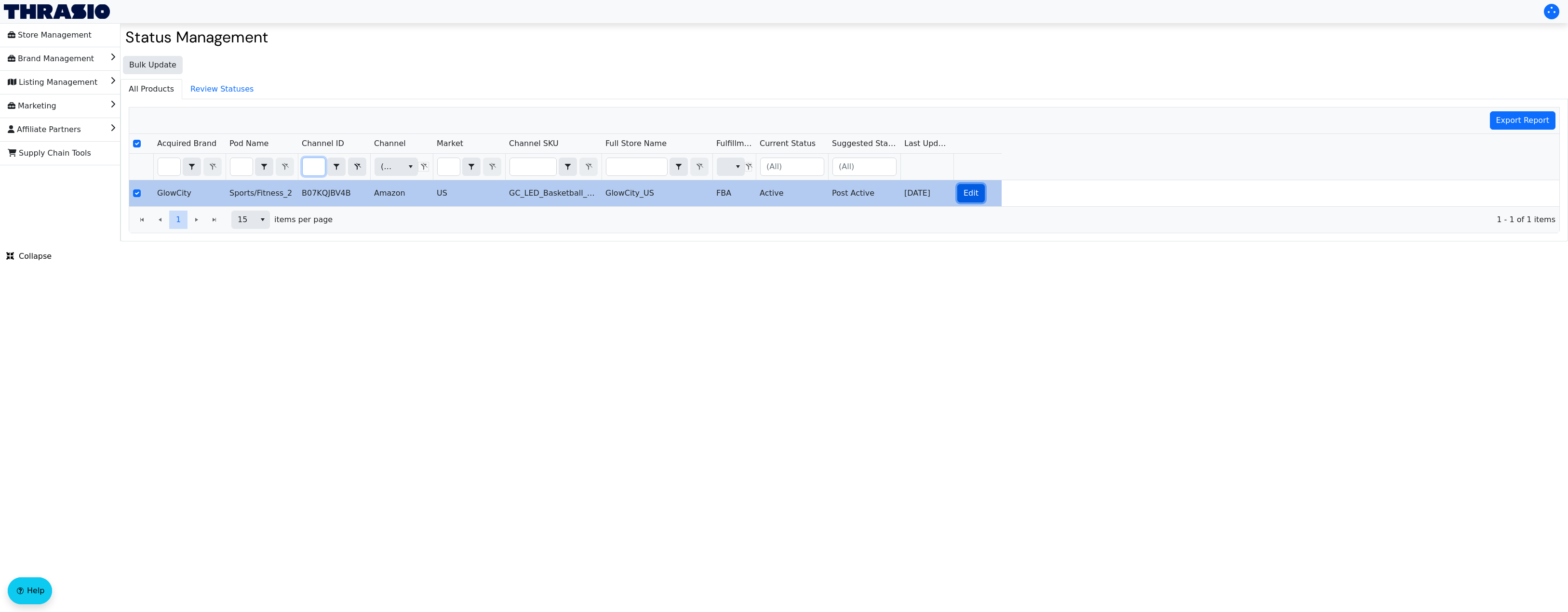
click at [976, 190] on span "Edit" at bounding box center [971, 193] width 15 height 11
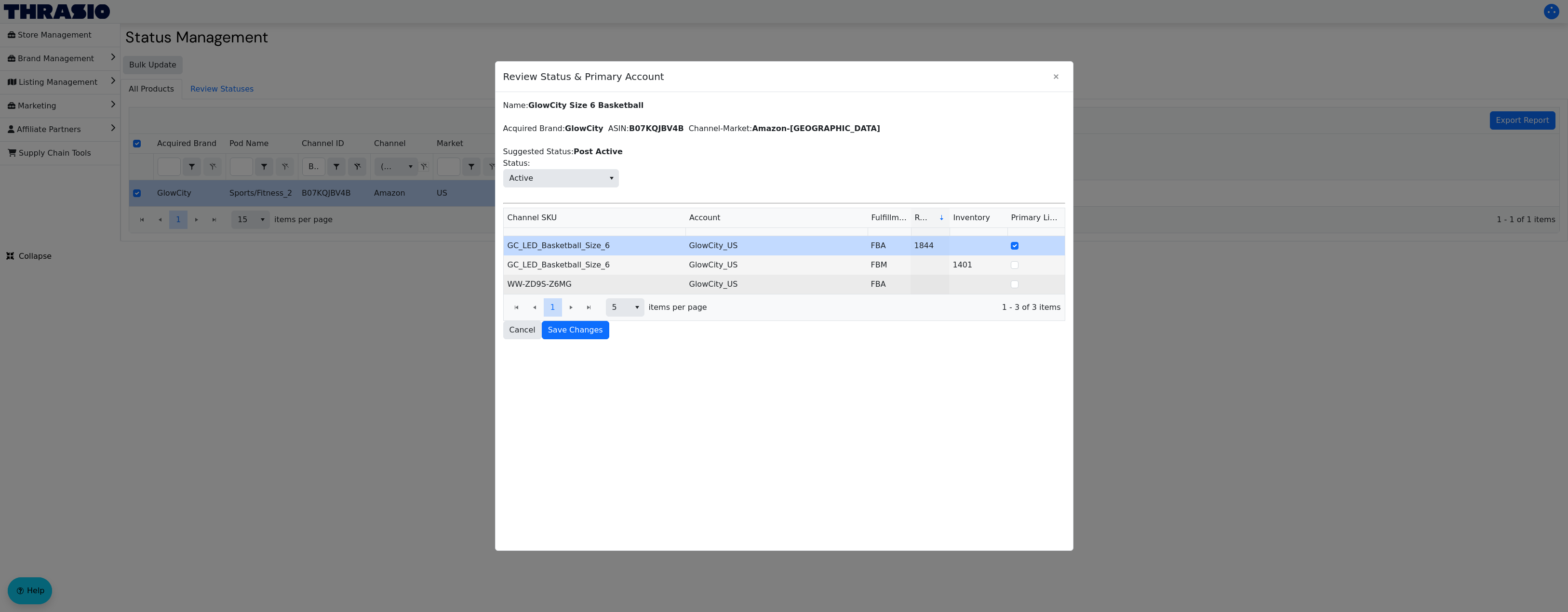
click at [597, 279] on td "WW-ZD9S-Z6MG" at bounding box center [595, 284] width 182 height 19
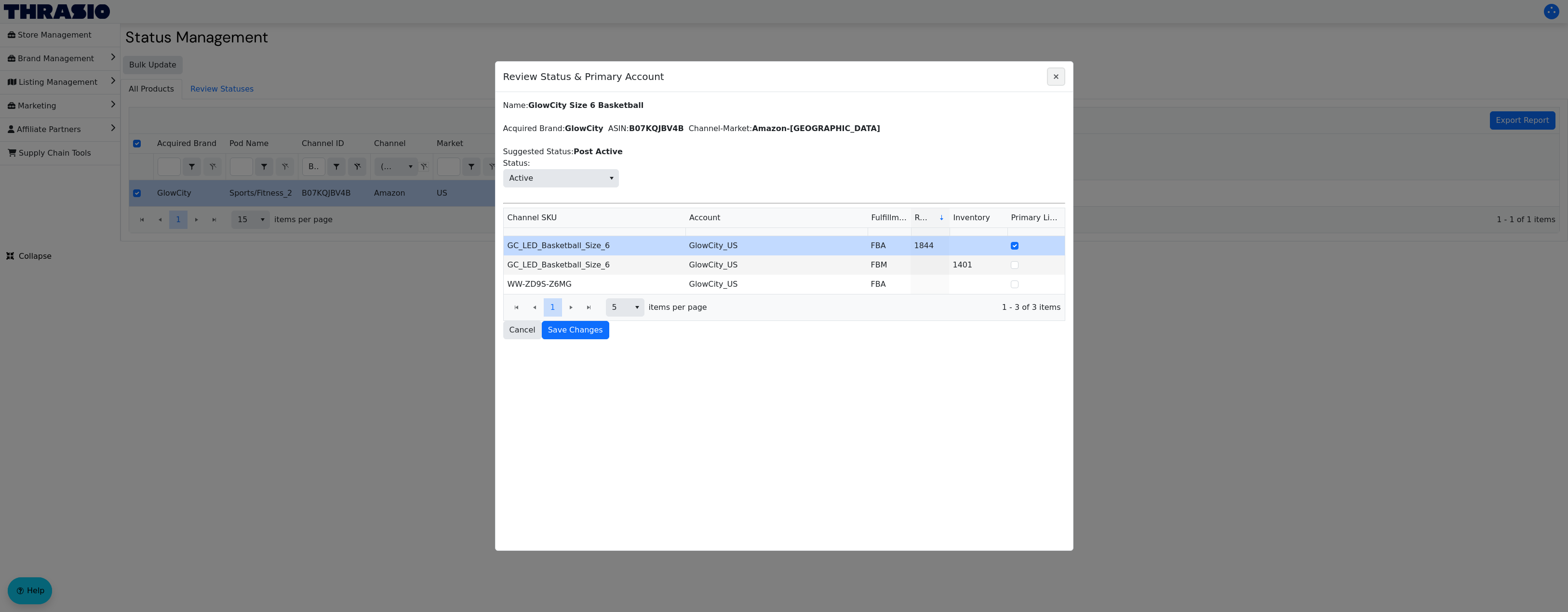
click at [1053, 72] on span "Close" at bounding box center [1056, 77] width 11 height 11
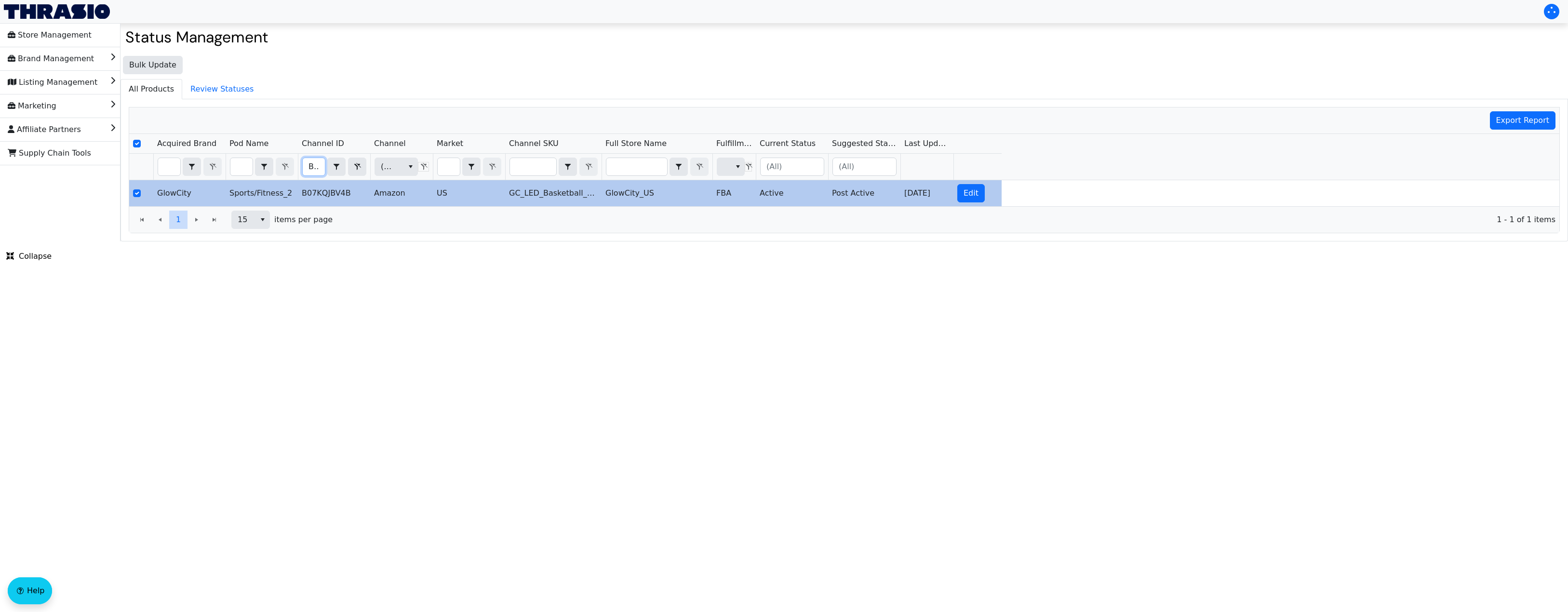
click at [308, 167] on input "B07KQJBV4B" at bounding box center [314, 167] width 22 height 18
type input "B009JBJ142"
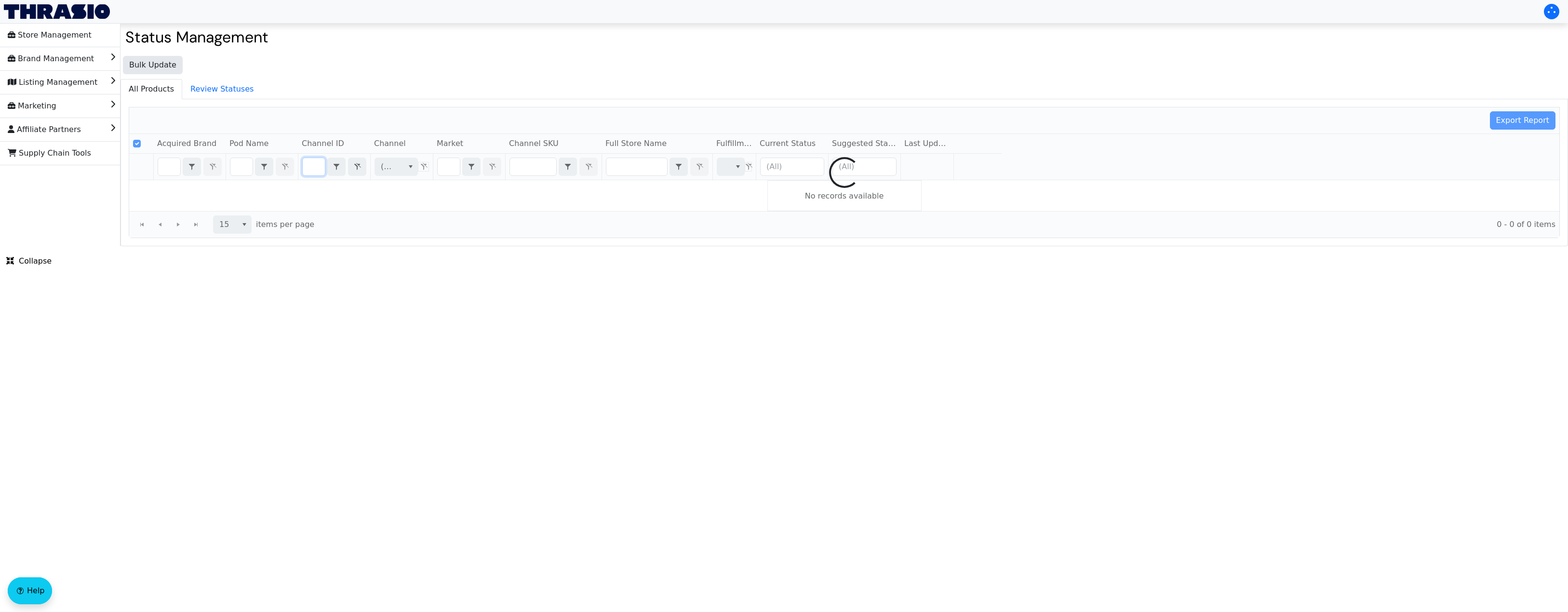
scroll to position [0, 33]
drag, startPoint x: 308, startPoint y: 167, endPoint x: 411, endPoint y: 183, distance: 104.2
click at [411, 183] on div "Export Report Acquired Brand Pod Name Channel ID Channel Market Channel SKU Ful…" at bounding box center [844, 173] width 1431 height 131
checkbox input "false"
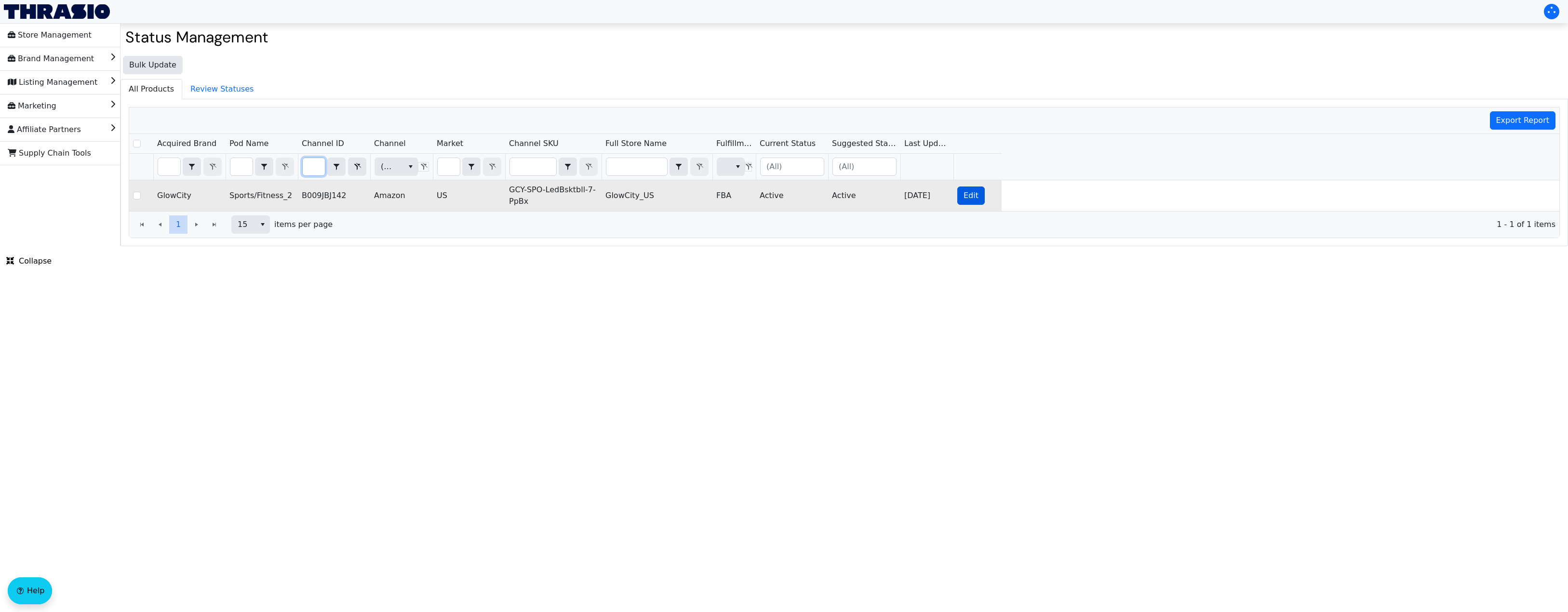
type input "B009JBJ142"
click at [972, 196] on span "Edit" at bounding box center [971, 195] width 15 height 11
checkbox input "true"
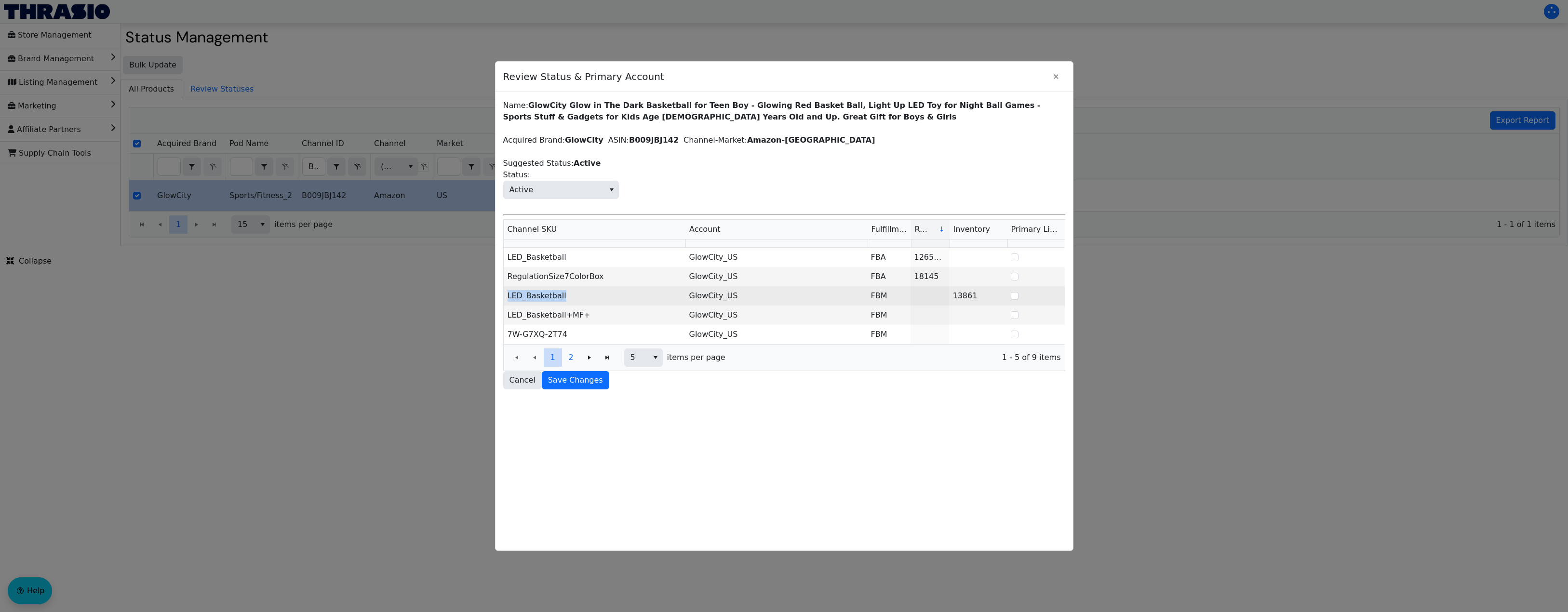
drag, startPoint x: 571, startPoint y: 297, endPoint x: 516, endPoint y: 289, distance: 55.6
click at [516, 289] on td "LED_Basketball" at bounding box center [595, 295] width 182 height 19
copy td "LED_Basketball"
click at [588, 310] on td "LED_Basketball+MF+" at bounding box center [595, 315] width 182 height 19
drag, startPoint x: 588, startPoint y: 313, endPoint x: 531, endPoint y: 294, distance: 60.1
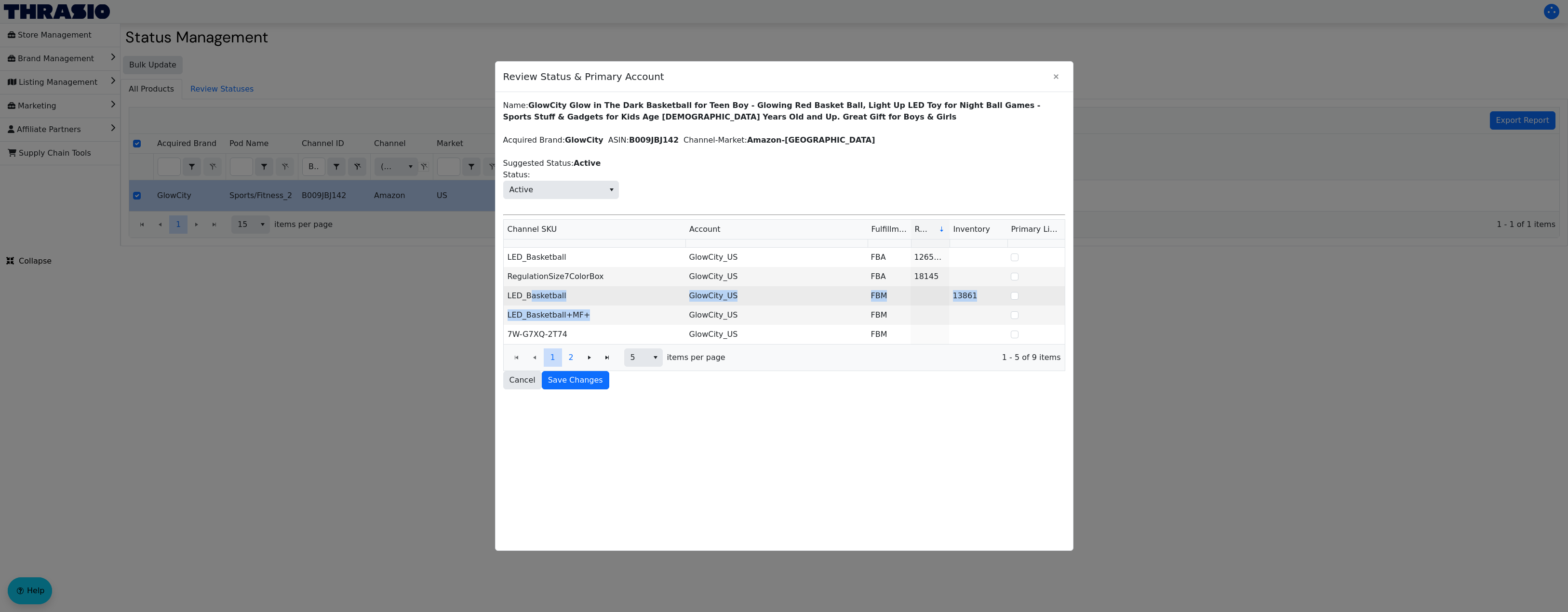
click at [531, 294] on tbody "LED_Basketball GlowCity_US FBA 1265706 RegulationSize7ColorBox GlowCity_US FBA …" at bounding box center [784, 295] width 561 height 96
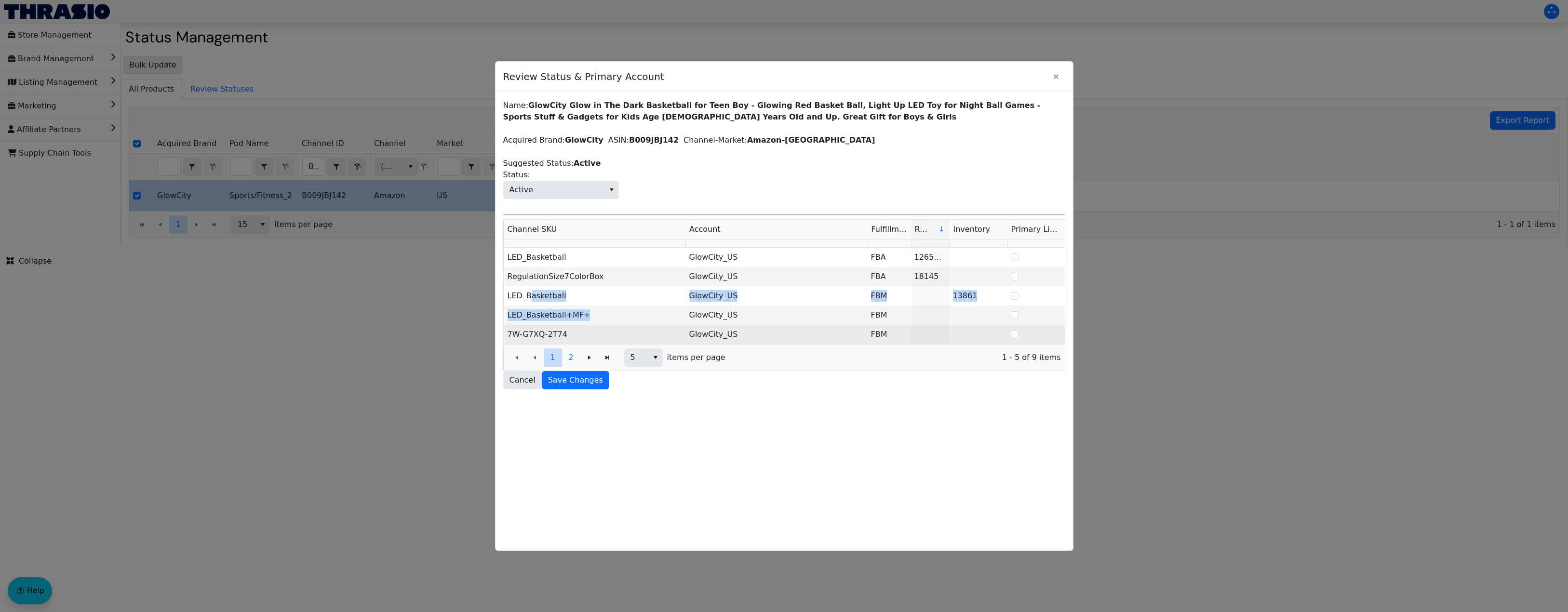
copy tbody "asketball GlowCity_US FBM 13861 LED_Basketball+MF+"
click at [639, 325] on td "7W-G7XQ-2T74" at bounding box center [595, 334] width 182 height 19
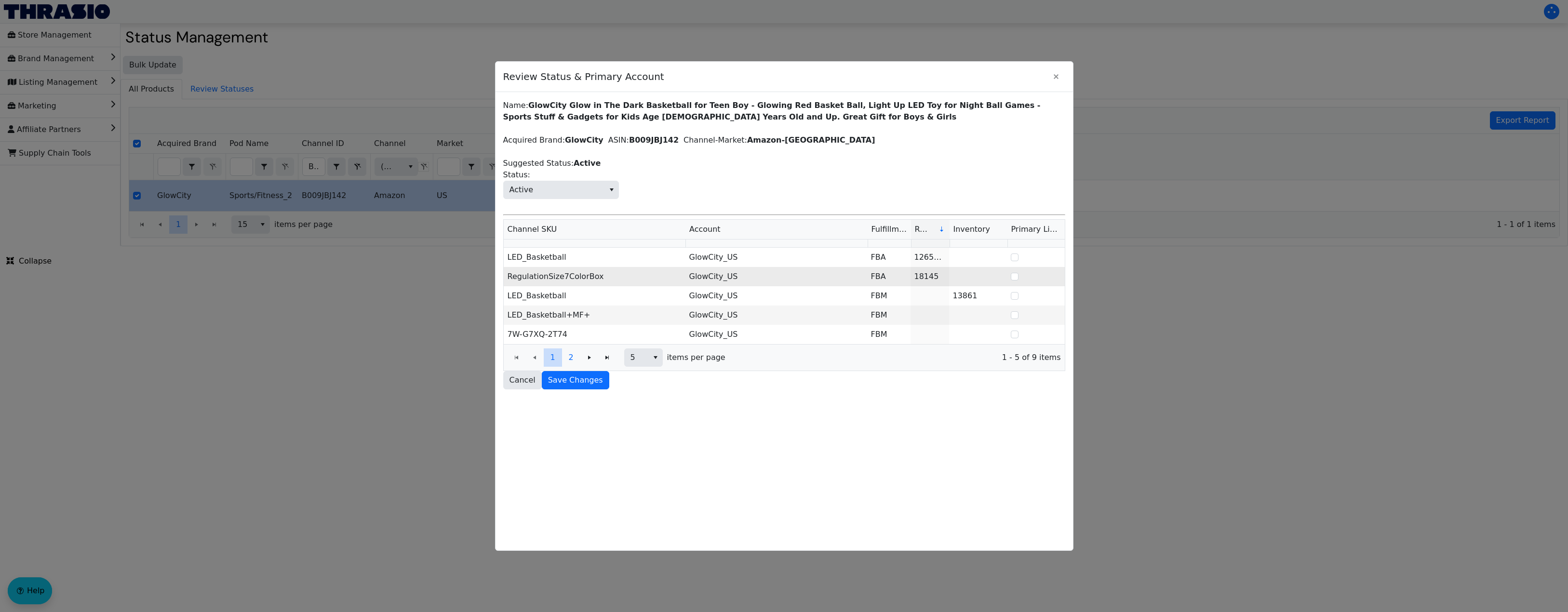
click at [605, 277] on td "RegulationSize7ColorBox" at bounding box center [595, 276] width 182 height 19
copy td "ColorBox"
drag, startPoint x: 605, startPoint y: 277, endPoint x: 542, endPoint y: 274, distance: 63.1
click at [542, 274] on td "RegulationSize7ColorBox" at bounding box center [595, 276] width 182 height 19
copy td "Size7ColorBox"
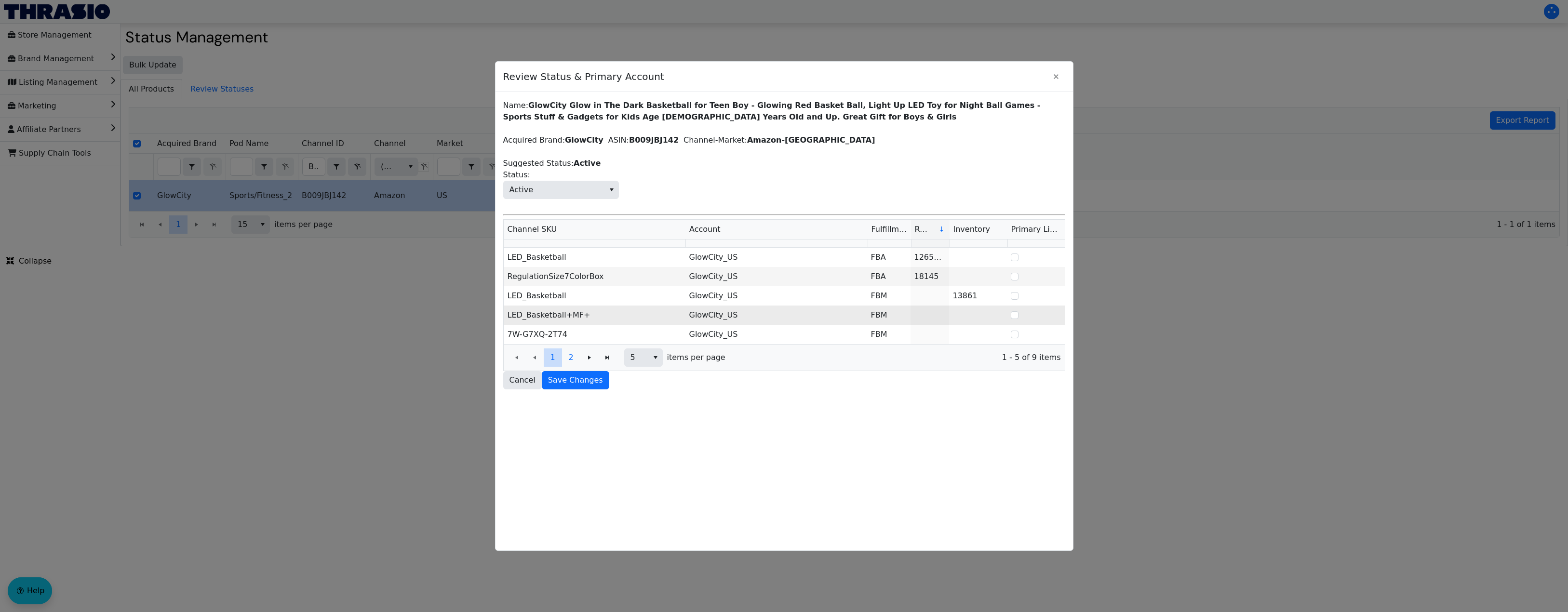
click at [716, 314] on td "GlowCity_US" at bounding box center [776, 315] width 182 height 19
click at [600, 280] on td "RegulationSize7ColorBox" at bounding box center [595, 276] width 182 height 19
drag, startPoint x: 600, startPoint y: 280, endPoint x: 509, endPoint y: 281, distance: 91.0
click at [509, 281] on td "RegulationSize7ColorBox" at bounding box center [595, 276] width 182 height 19
copy td "RegulationSize7ColorBox"
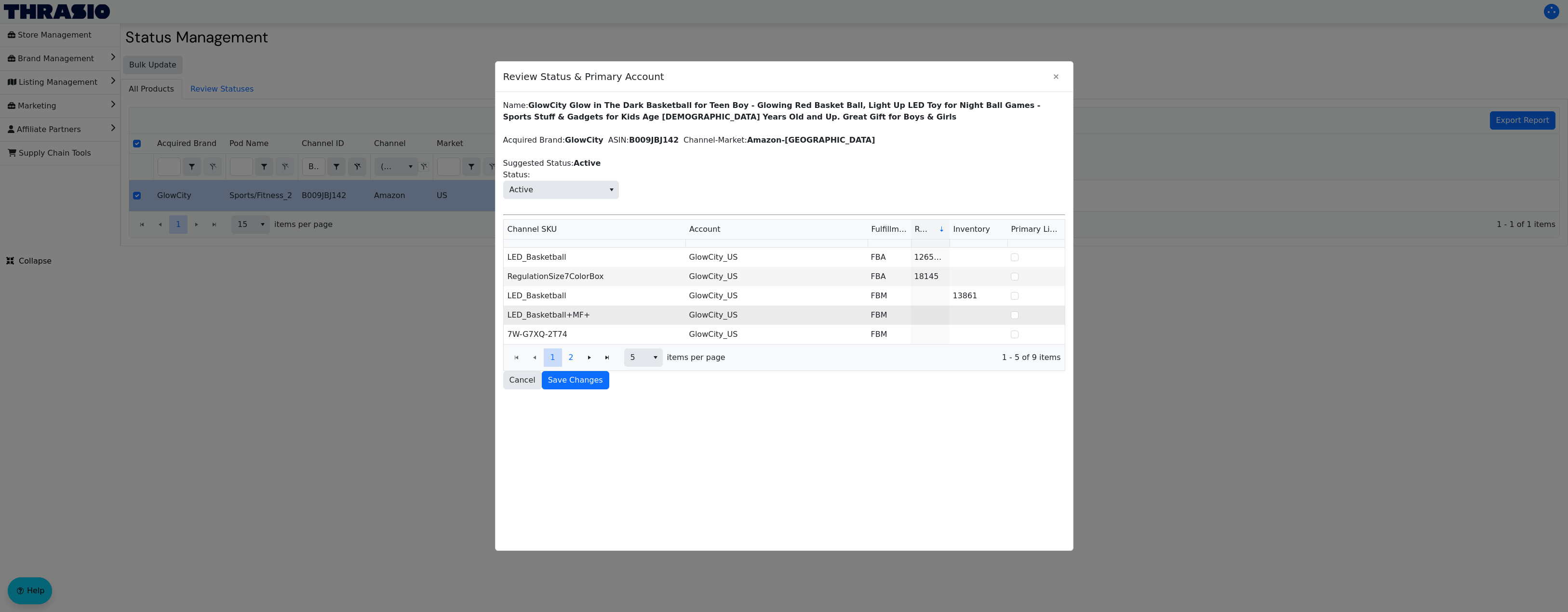
click at [587, 313] on td "LED_Basketball+MF+" at bounding box center [595, 315] width 182 height 19
drag, startPoint x: 583, startPoint y: 315, endPoint x: 502, endPoint y: 314, distance: 81.0
click at [502, 314] on div "Name: GlowCity Glow in The Dark Basketball for Teen Boy - Glowing Red Basket Ba…" at bounding box center [784, 320] width 577 height 458
copy table "LED_Basketball GlowCity_US FBA 1265706 RegulationSize7ColorBox GlowCity_US FBA …"
click at [594, 311] on td "LED_Basketball+MF+" at bounding box center [595, 315] width 182 height 19
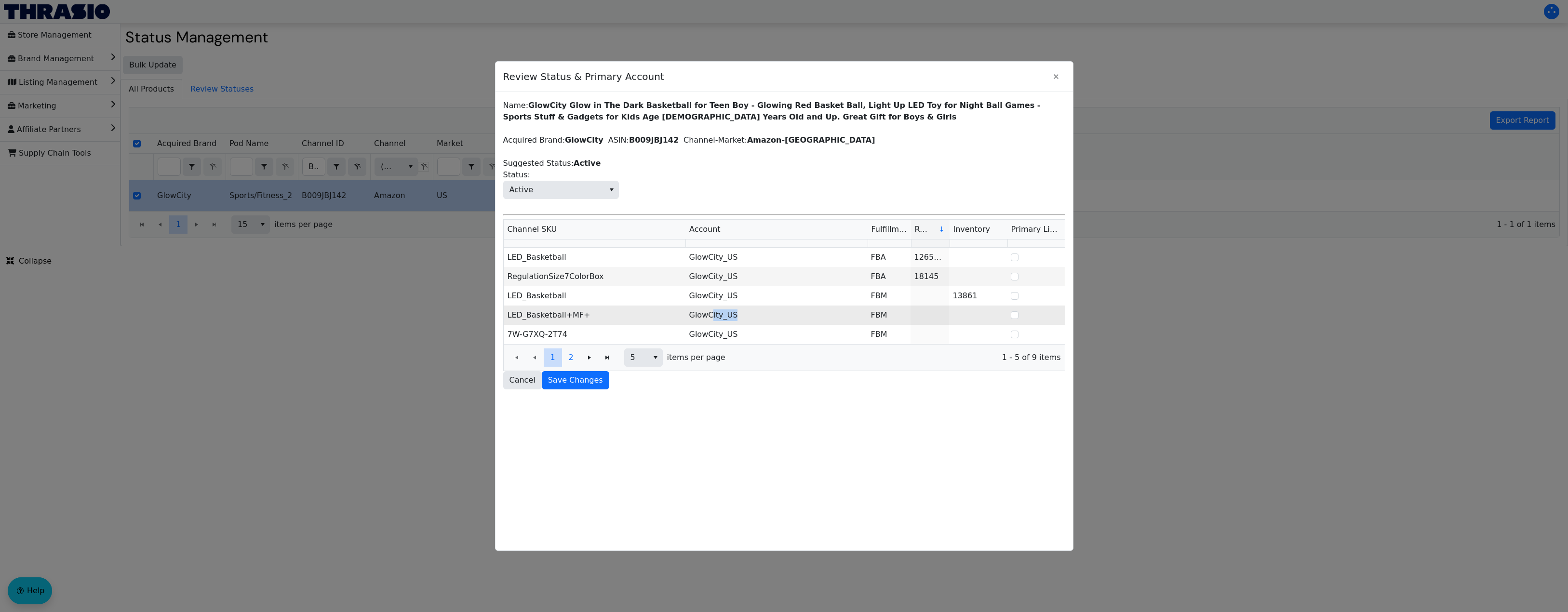
drag, startPoint x: 744, startPoint y: 315, endPoint x: 710, endPoint y: 317, distance: 34.1
click at [710, 317] on td "GlowCity_US" at bounding box center [776, 315] width 182 height 19
copy td "ity_US"
click at [594, 317] on td "LED_Basketball+MF+" at bounding box center [595, 315] width 182 height 19
drag, startPoint x: 585, startPoint y: 317, endPoint x: 514, endPoint y: 319, distance: 71.0
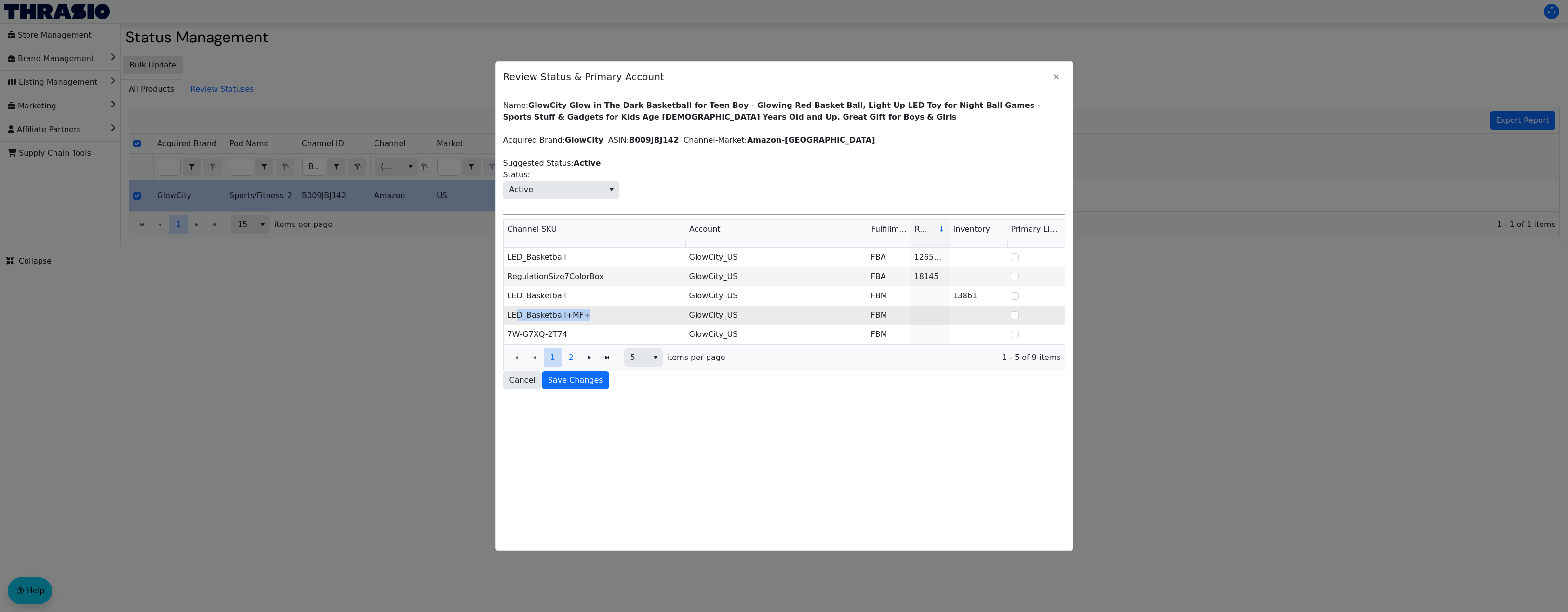
click at [514, 319] on td "LED_Basketball+MF+" at bounding box center [595, 315] width 182 height 19
copy td "D_Basketball+MF+"
click at [621, 311] on td "LED_Basketball+MF+" at bounding box center [595, 315] width 182 height 19
click at [895, 206] on div "Name: GlowCity Glow in The Dark Basketball for Teen Boy - Glowing Red Basket Ba…" at bounding box center [784, 244] width 562 height 290
drag, startPoint x: 740, startPoint y: 318, endPoint x: 681, endPoint y: 320, distance: 59.0
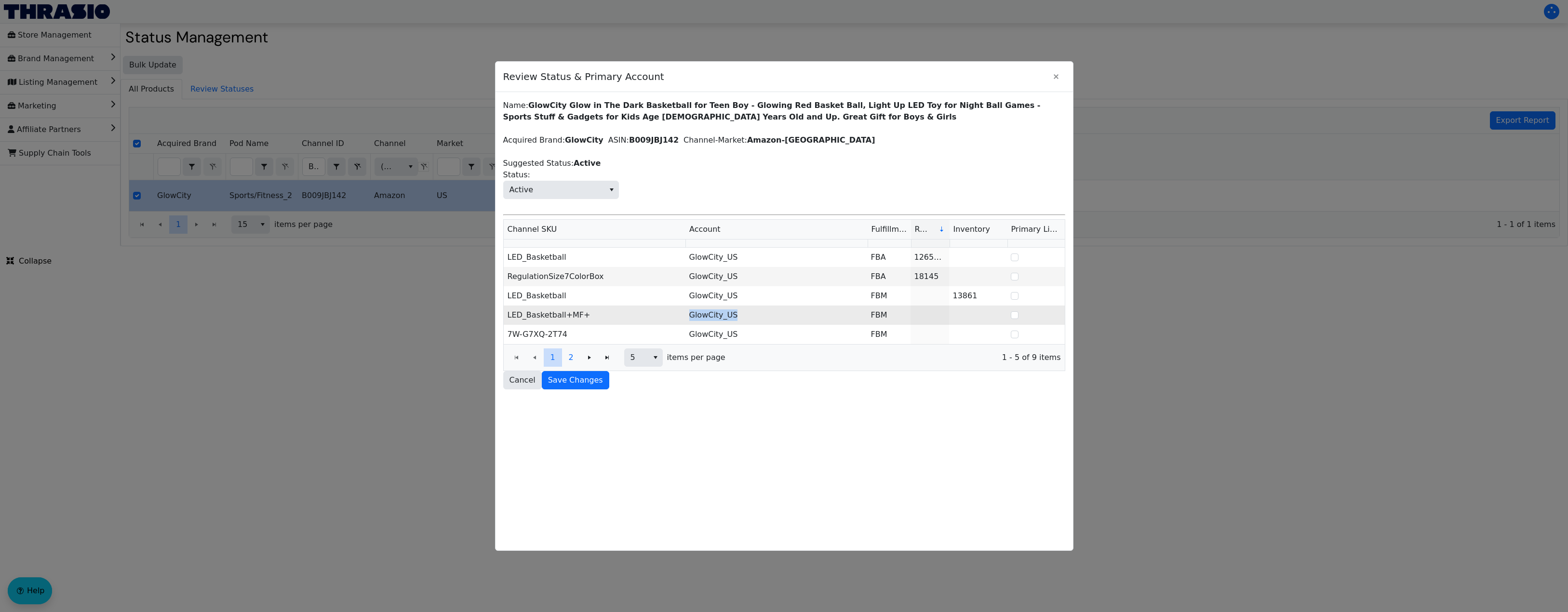
click at [681, 320] on tr "LED_Basketball+MF+ GlowCity_US FBM" at bounding box center [784, 315] width 561 height 19
copy tr "GlowCity_US"
click at [644, 325] on td "7W-G7XQ-2T74" at bounding box center [595, 334] width 182 height 19
drag, startPoint x: 739, startPoint y: 339, endPoint x: 658, endPoint y: 324, distance: 82.4
click at [658, 325] on tr "7W-G7XQ-2T74 GlowCity_US FBM" at bounding box center [784, 334] width 561 height 19
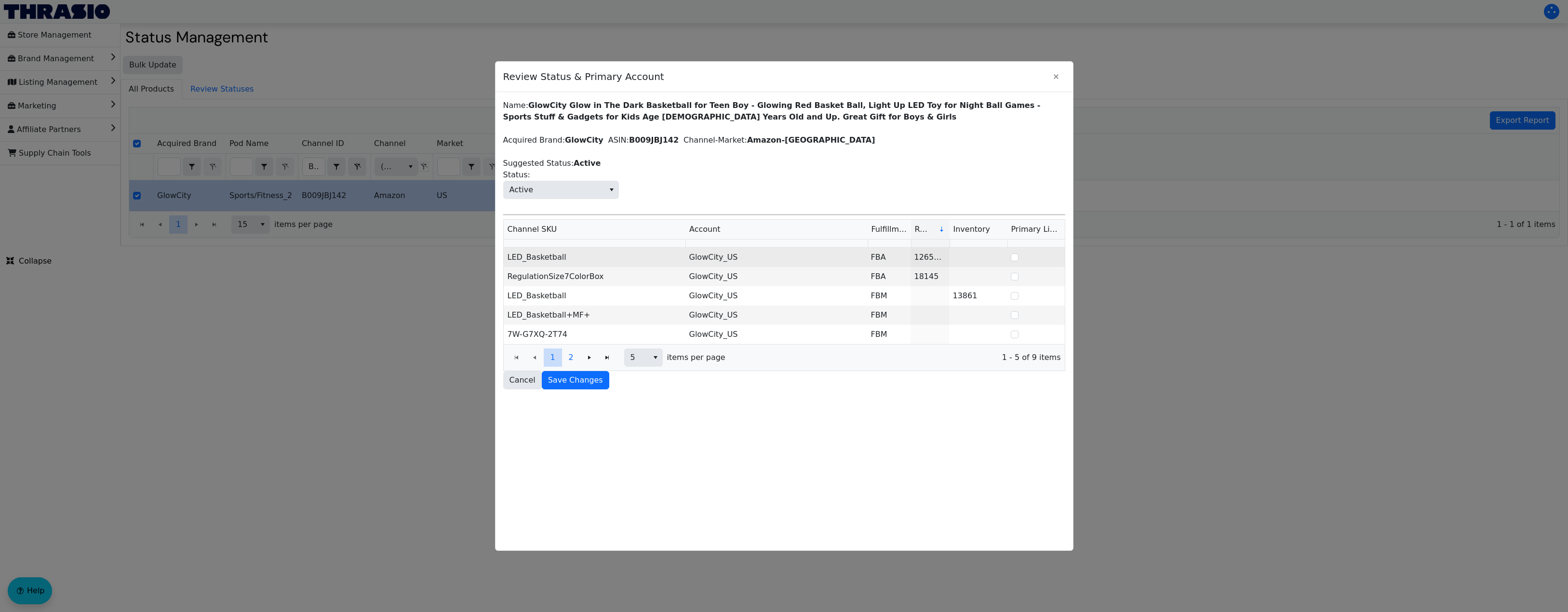
click at [553, 257] on td "LED_Basketball" at bounding box center [595, 256] width 182 height 19
drag, startPoint x: 567, startPoint y: 256, endPoint x: 499, endPoint y: 251, distance: 68.2
click at [499, 251] on div "Name: GlowCity Glow in The Dark Basketball for Teen Boy - Glowing Red Basket Ba…" at bounding box center [784, 320] width 577 height 458
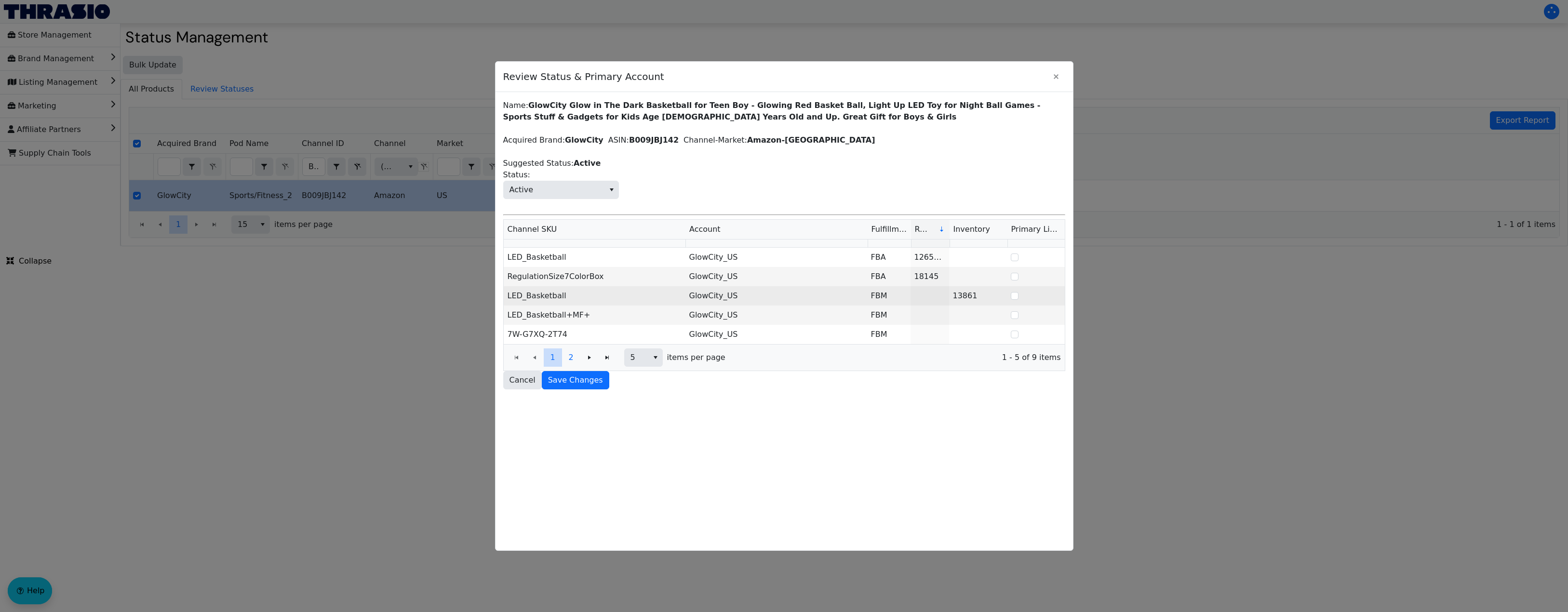
click at [529, 297] on td "LED_Basketball" at bounding box center [595, 295] width 182 height 19
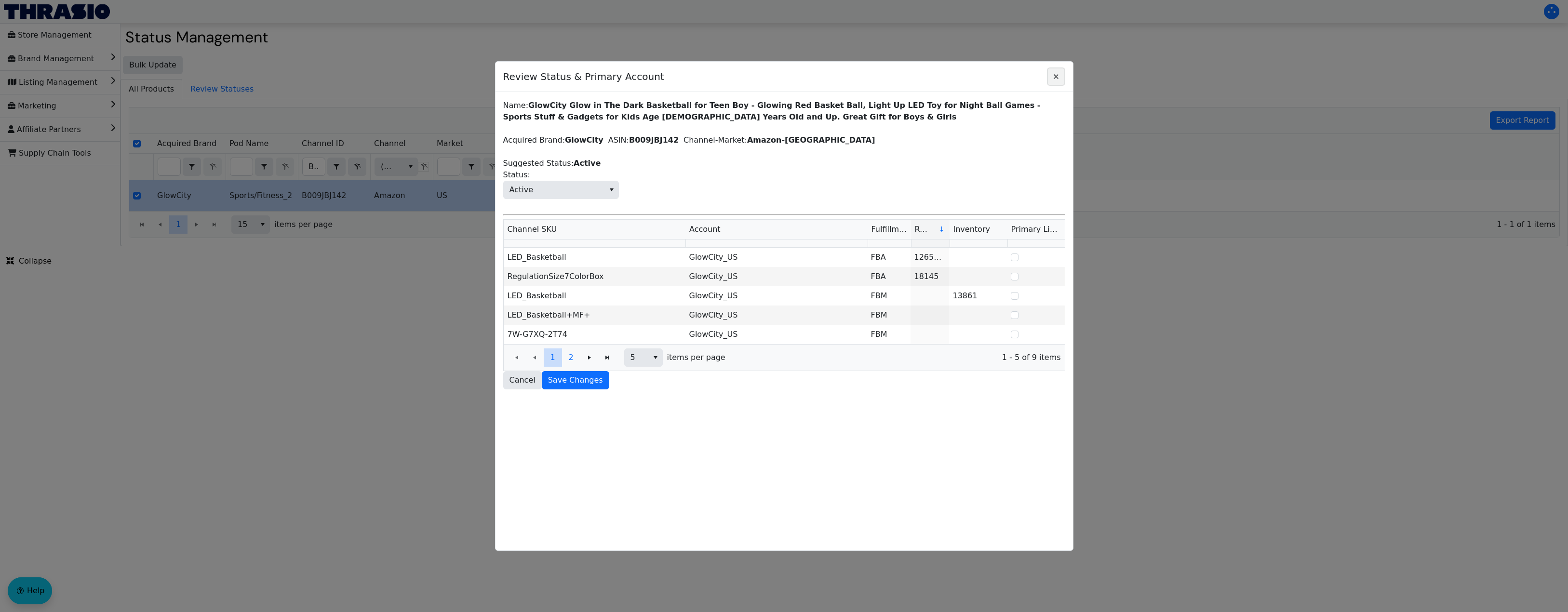
click at [1059, 77] on icon "Close" at bounding box center [1056, 77] width 11 height 7
